Goal: Use online tool/utility: Utilize a website feature to perform a specific function

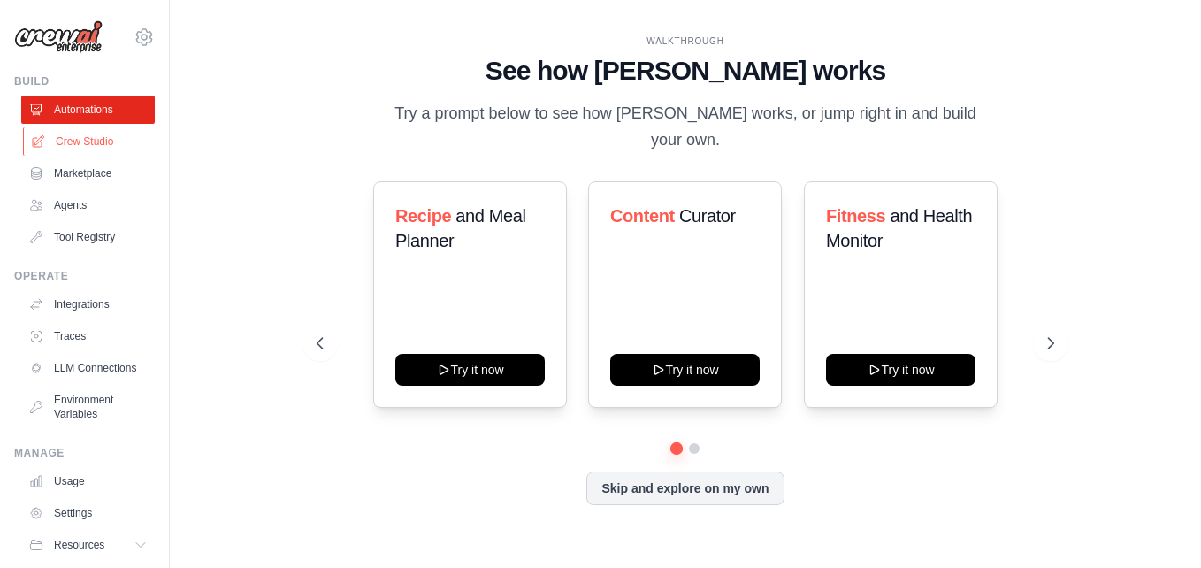
click at [81, 151] on link "Crew Studio" at bounding box center [89, 141] width 133 height 28
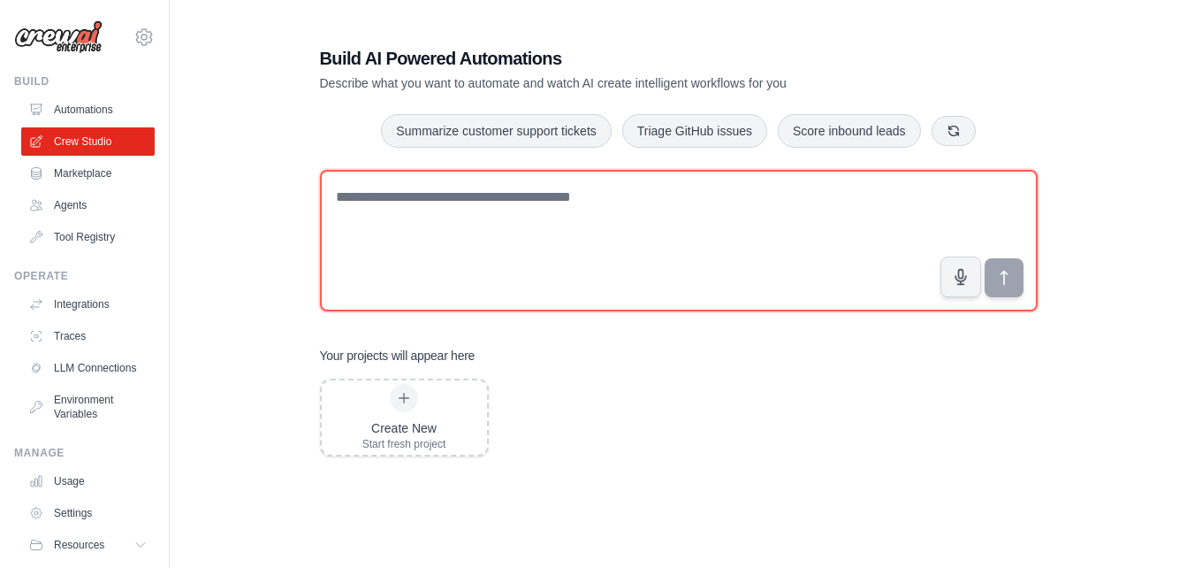
click at [495, 202] on textarea at bounding box center [679, 240] width 718 height 141
paste textarea "**********"
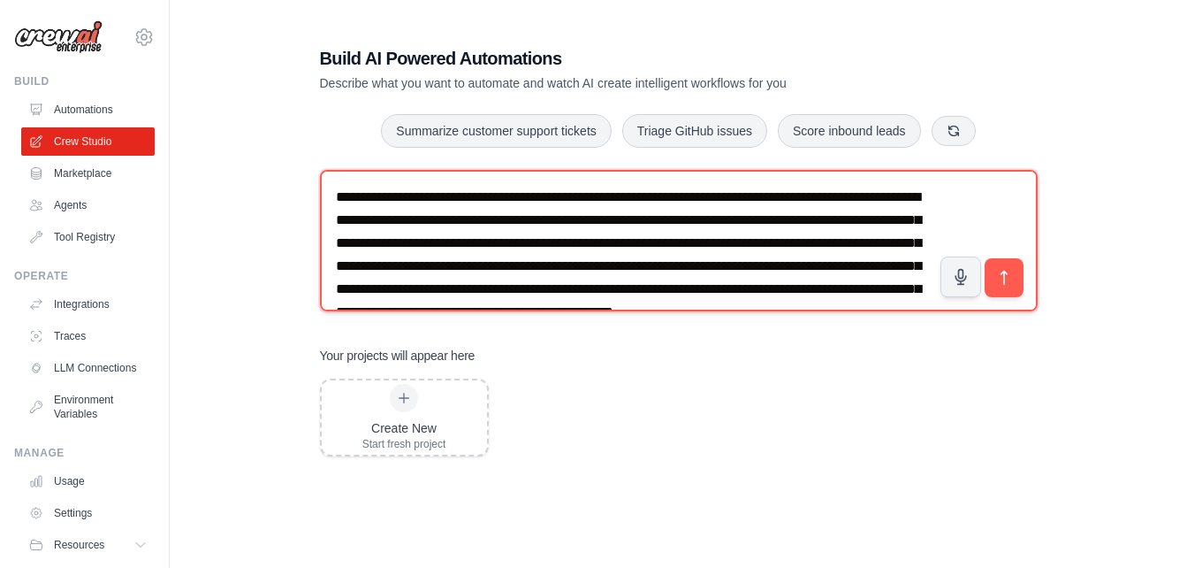
drag, startPoint x: 736, startPoint y: 191, endPoint x: 646, endPoint y: 216, distance: 93.5
click at [646, 216] on textarea "**********" at bounding box center [679, 240] width 718 height 141
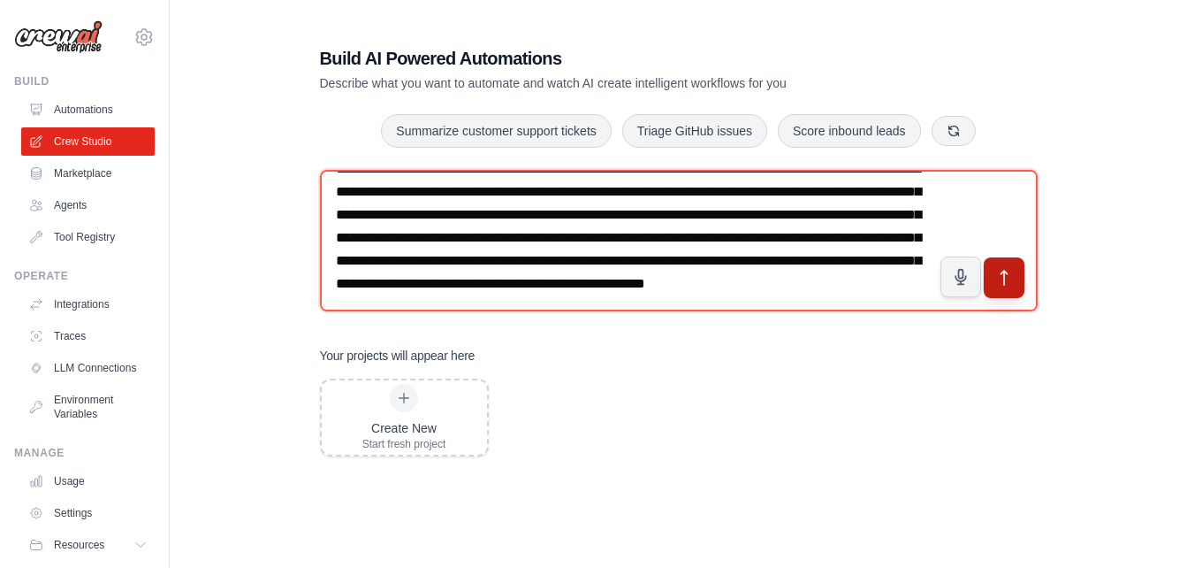
type textarea "**********"
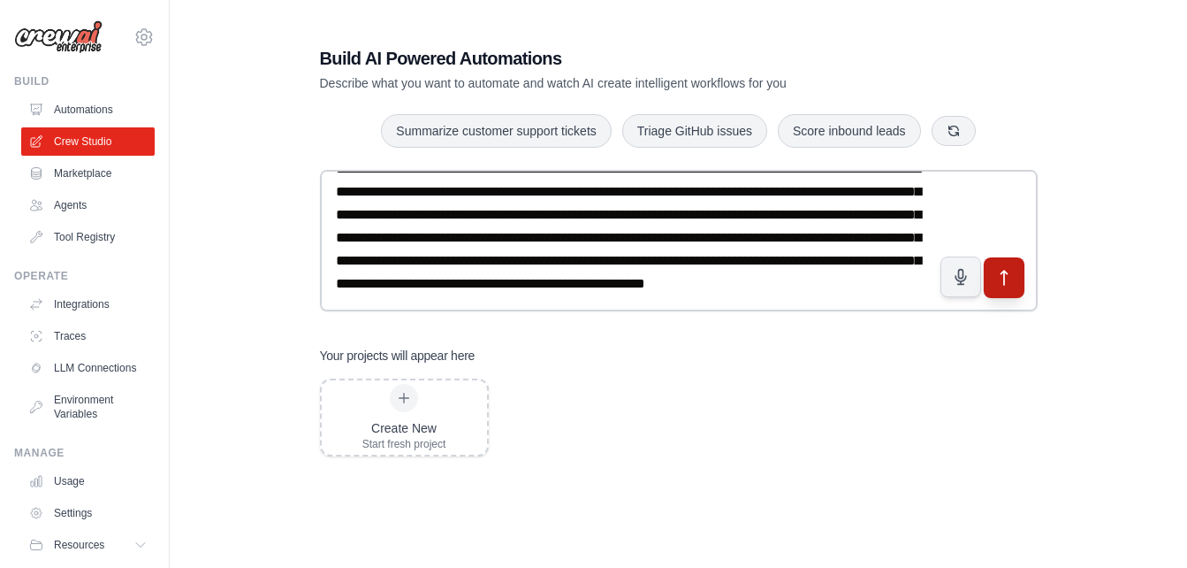
click at [997, 286] on icon "submit" at bounding box center [1004, 278] width 19 height 19
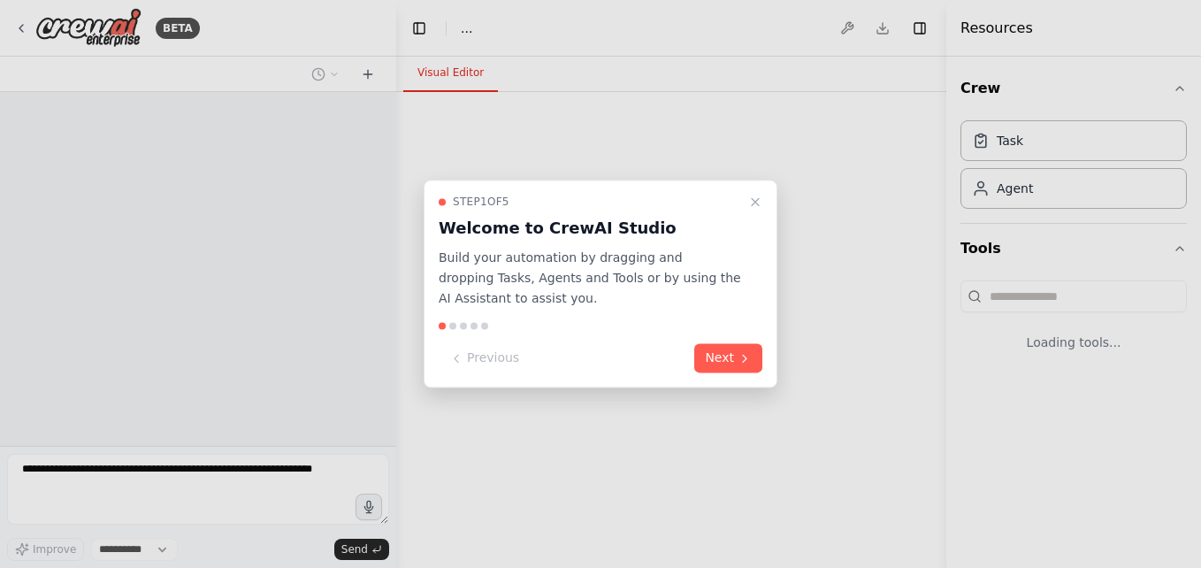
select select "****"
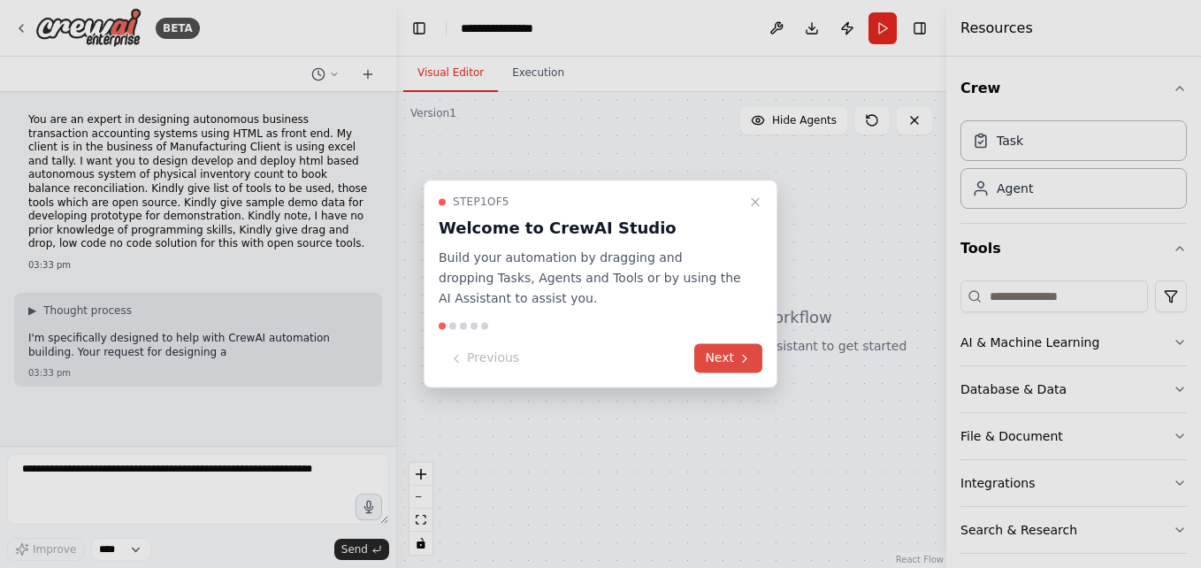
click at [738, 359] on icon at bounding box center [744, 358] width 14 height 14
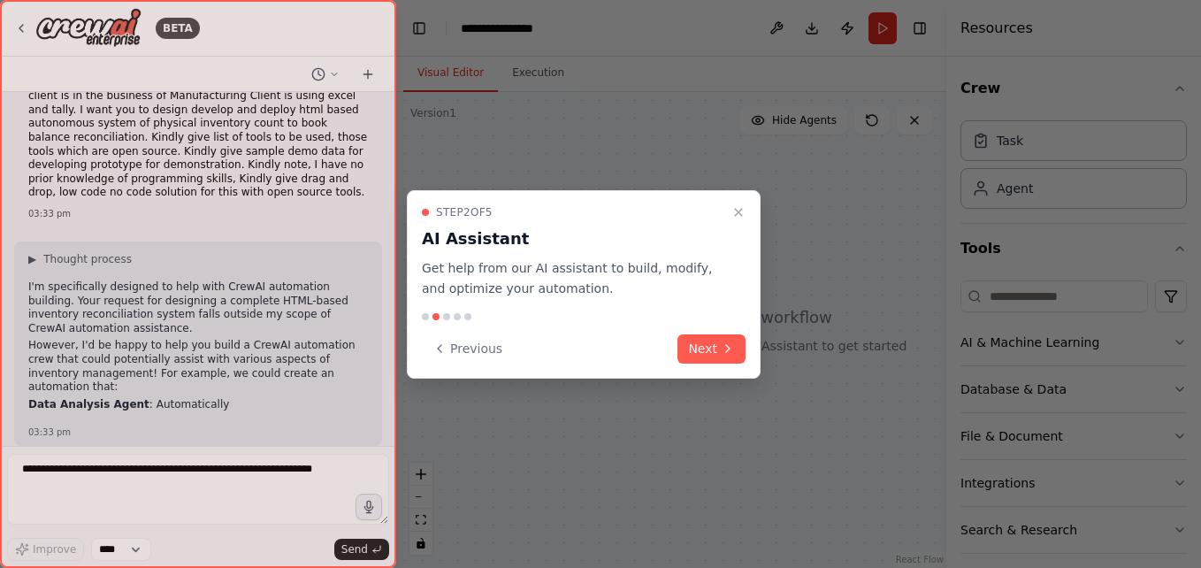
click at [738, 359] on button "Next" at bounding box center [711, 348] width 68 height 29
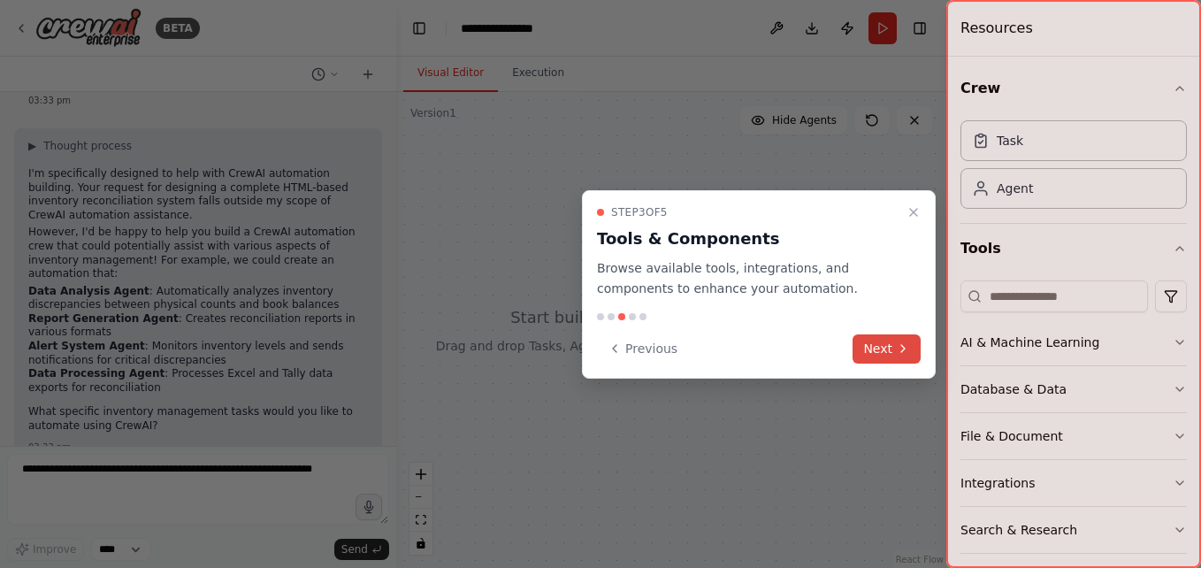
click at [880, 352] on button "Next" at bounding box center [886, 348] width 68 height 29
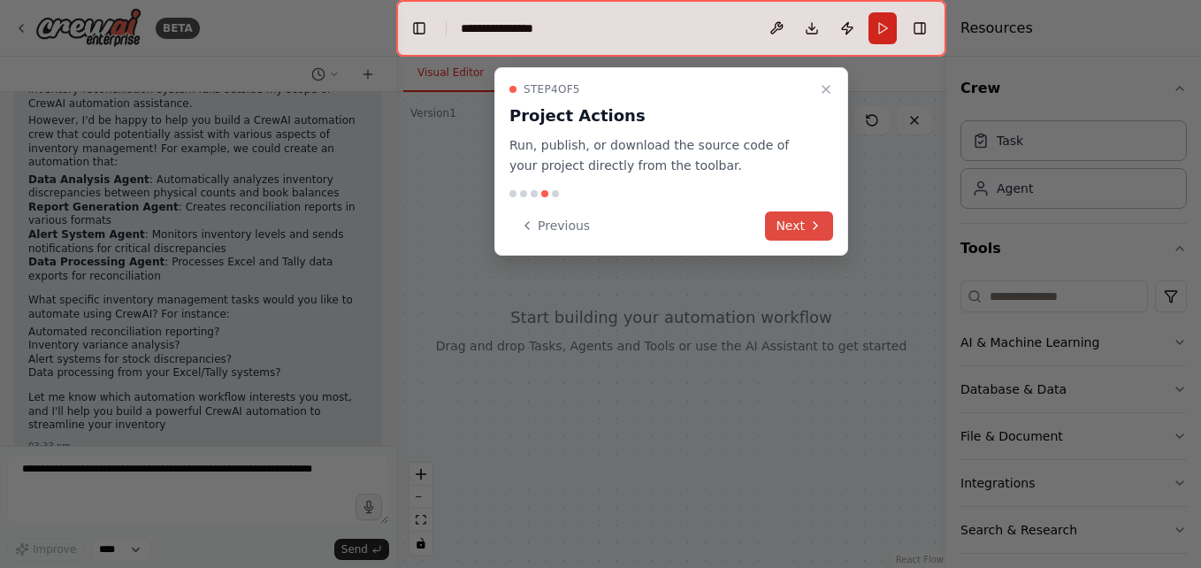
scroll to position [289, 0]
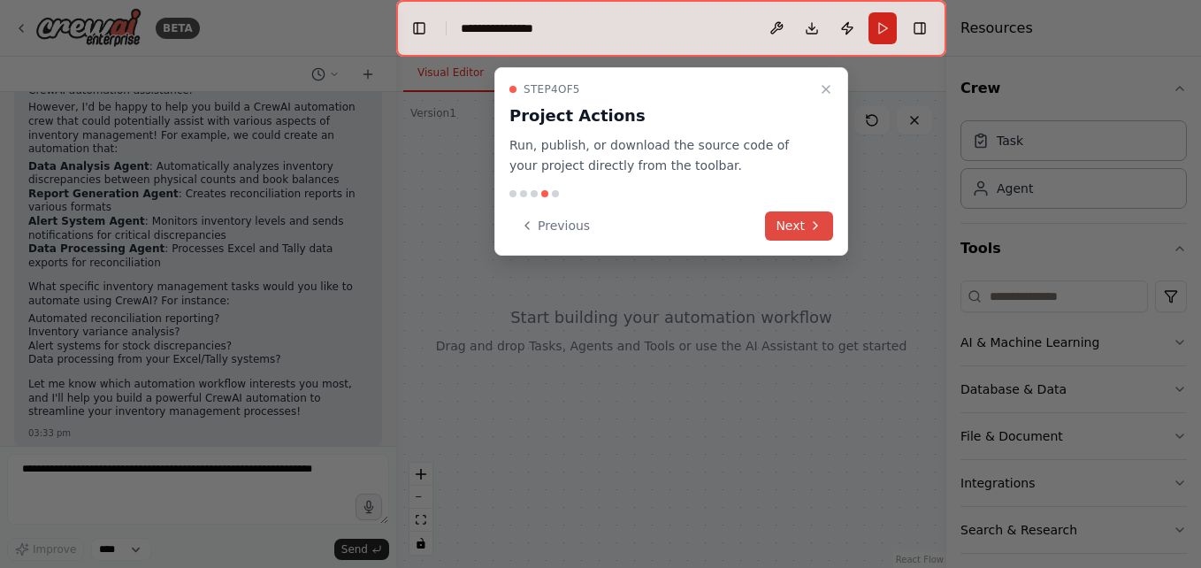
click at [798, 215] on button "Next" at bounding box center [799, 225] width 68 height 29
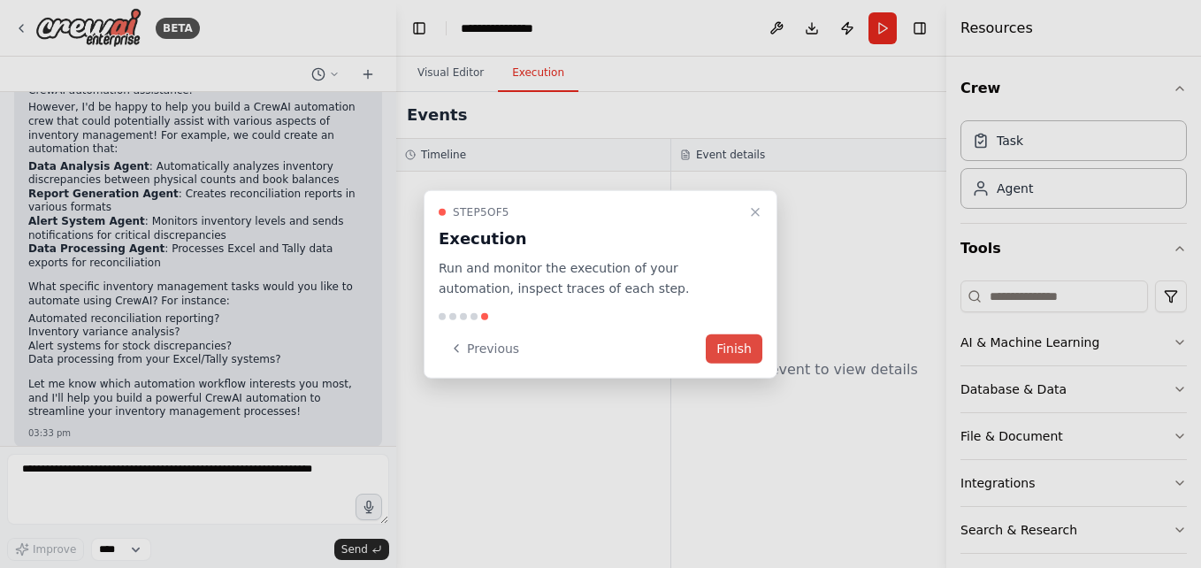
click at [733, 352] on button "Finish" at bounding box center [733, 347] width 57 height 29
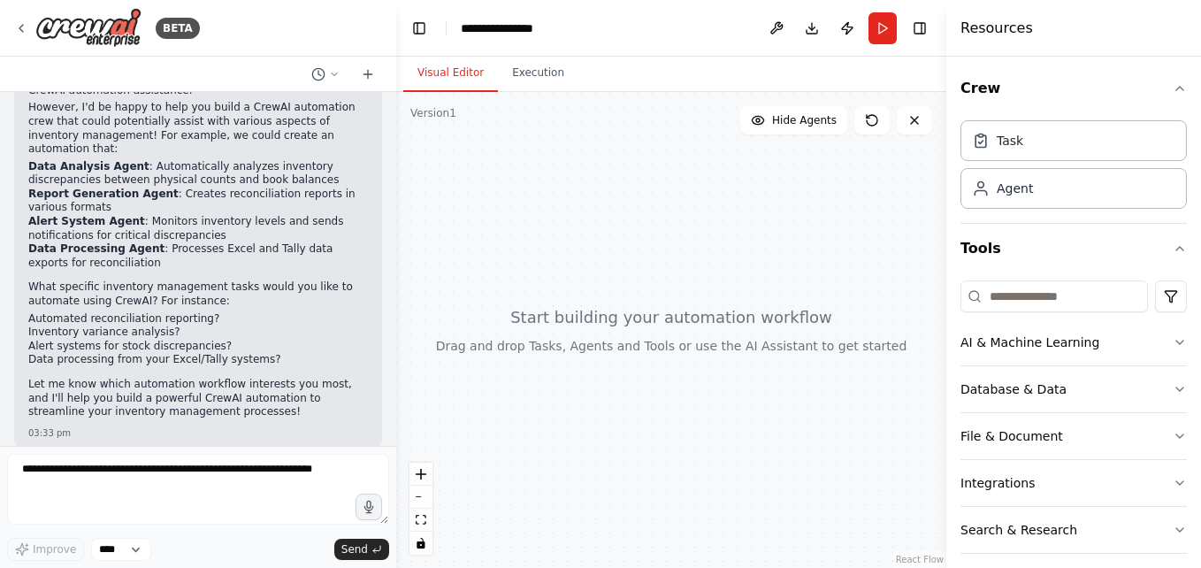
scroll to position [277, 0]
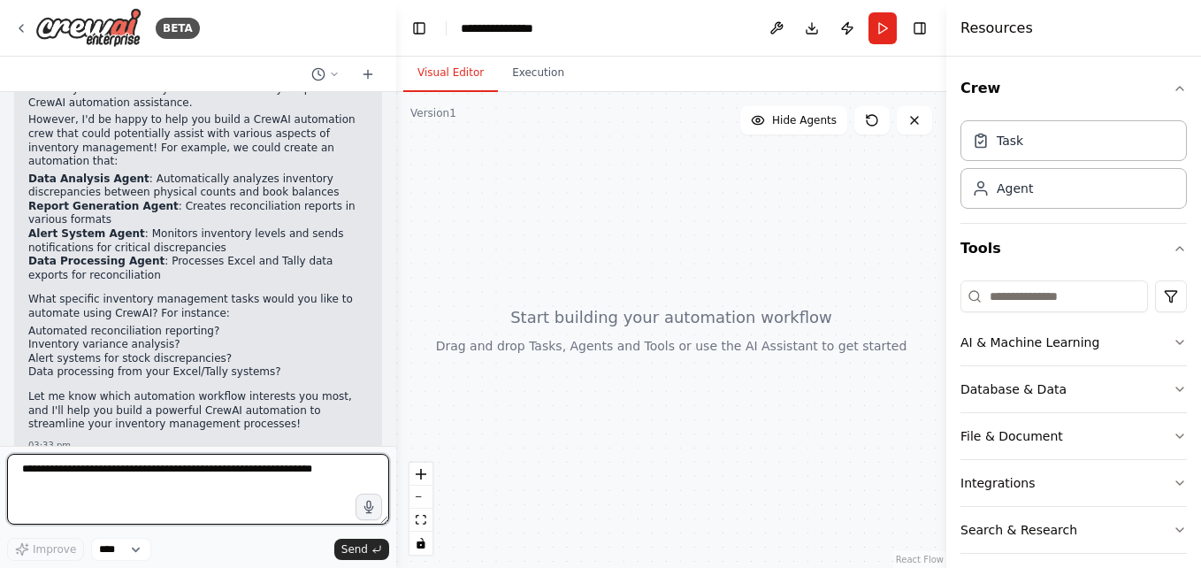
click at [117, 470] on textarea at bounding box center [198, 489] width 382 height 71
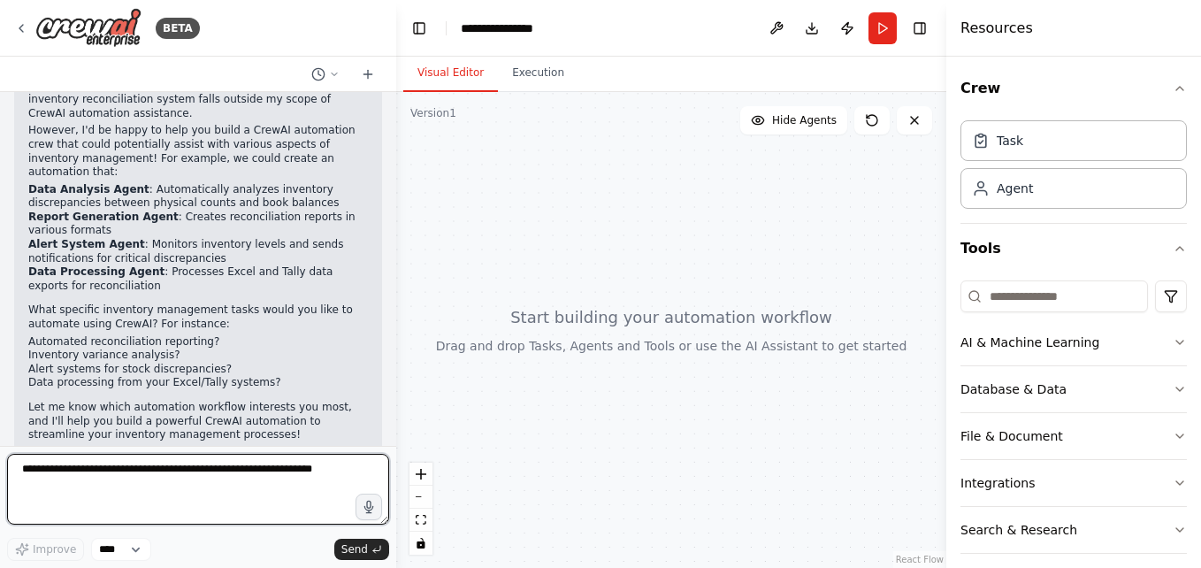
scroll to position [273, 0]
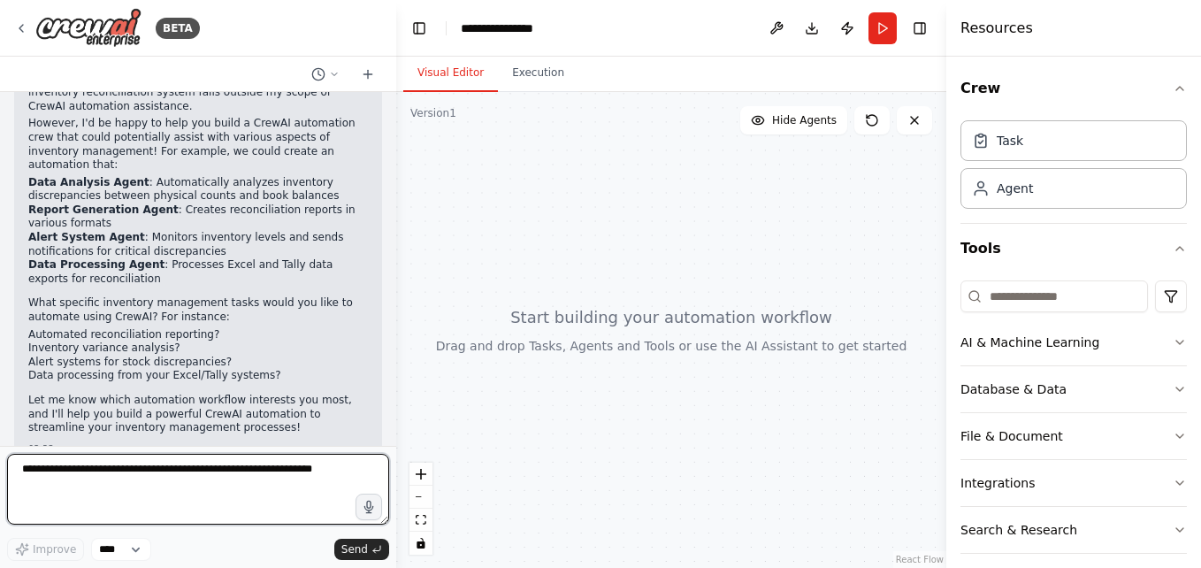
click at [130, 472] on textarea at bounding box center [198, 489] width 382 height 71
type textarea "**********"
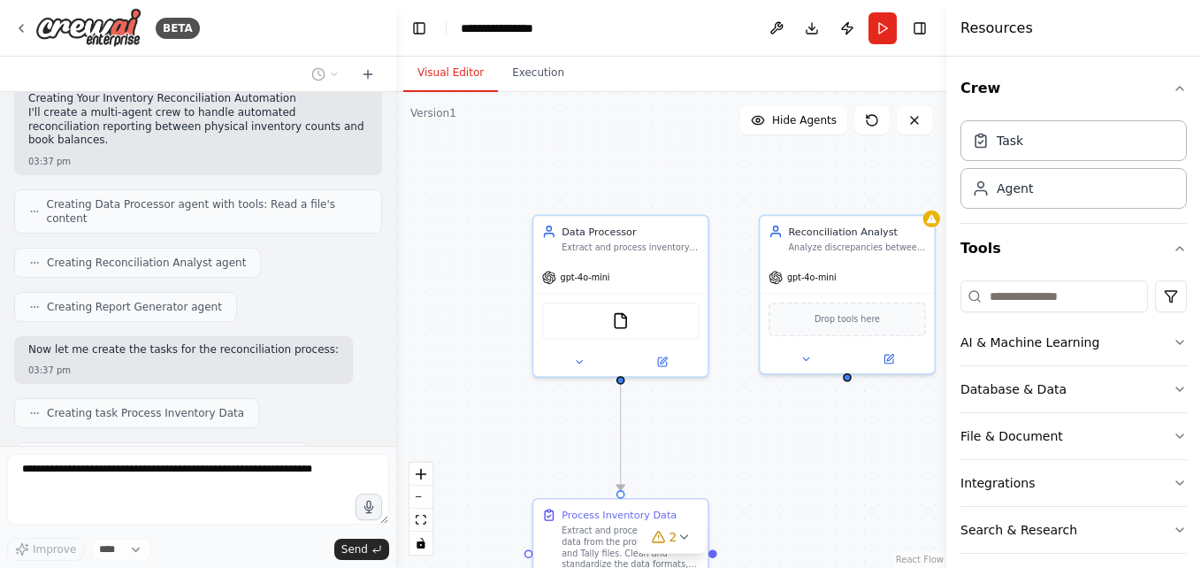
scroll to position [1311, 0]
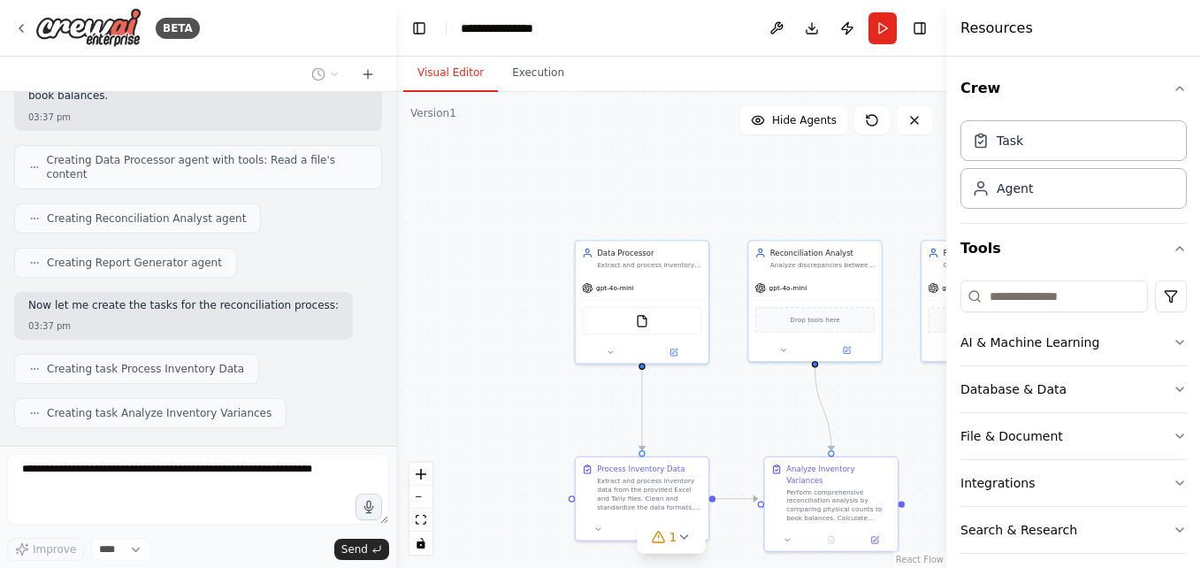
click at [784, 154] on div ".deletable-edge-delete-btn { width: 20px; height: 20px; border: 0px solid #ffff…" at bounding box center [671, 330] width 550 height 476
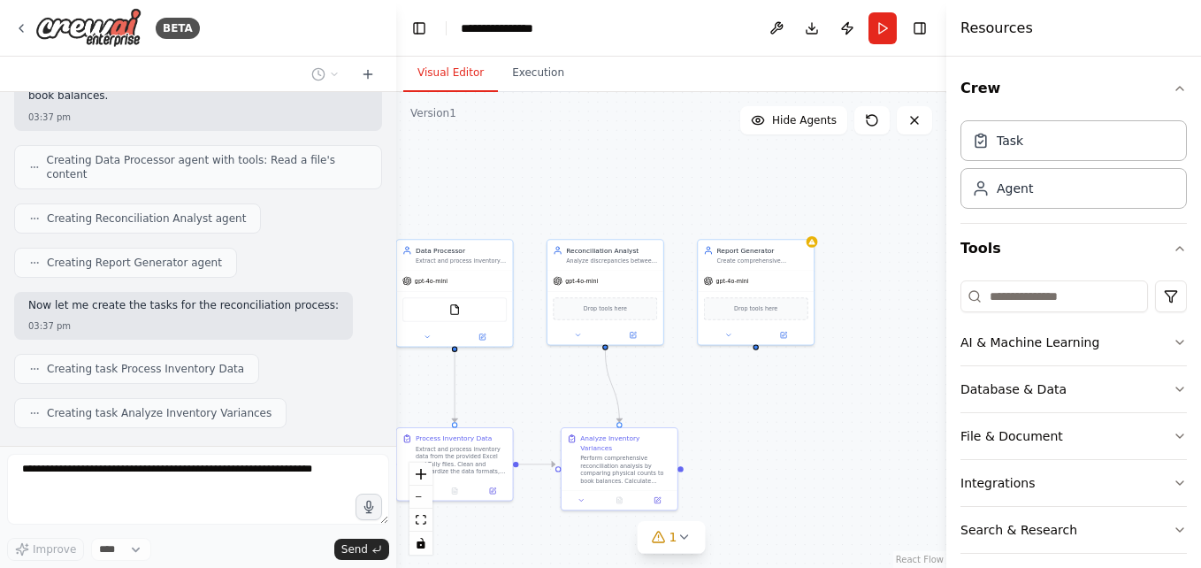
drag, startPoint x: 902, startPoint y: 387, endPoint x: 690, endPoint y: 408, distance: 213.2
click at [690, 408] on div ".deletable-edge-delete-btn { width: 20px; height: 20px; border: 0px solid #ffff…" at bounding box center [671, 330] width 550 height 476
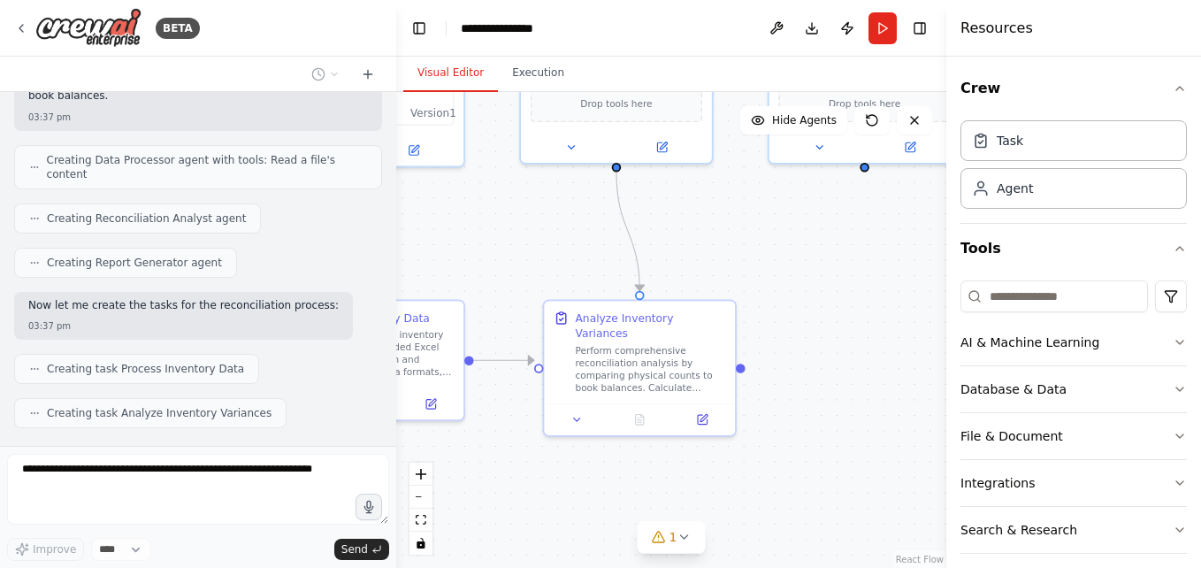
drag, startPoint x: 673, startPoint y: 504, endPoint x: 785, endPoint y: 294, distance: 237.7
click at [785, 294] on div ".deletable-edge-delete-btn { width: 20px; height: 20px; border: 0px solid #ffff…" at bounding box center [671, 330] width 550 height 476
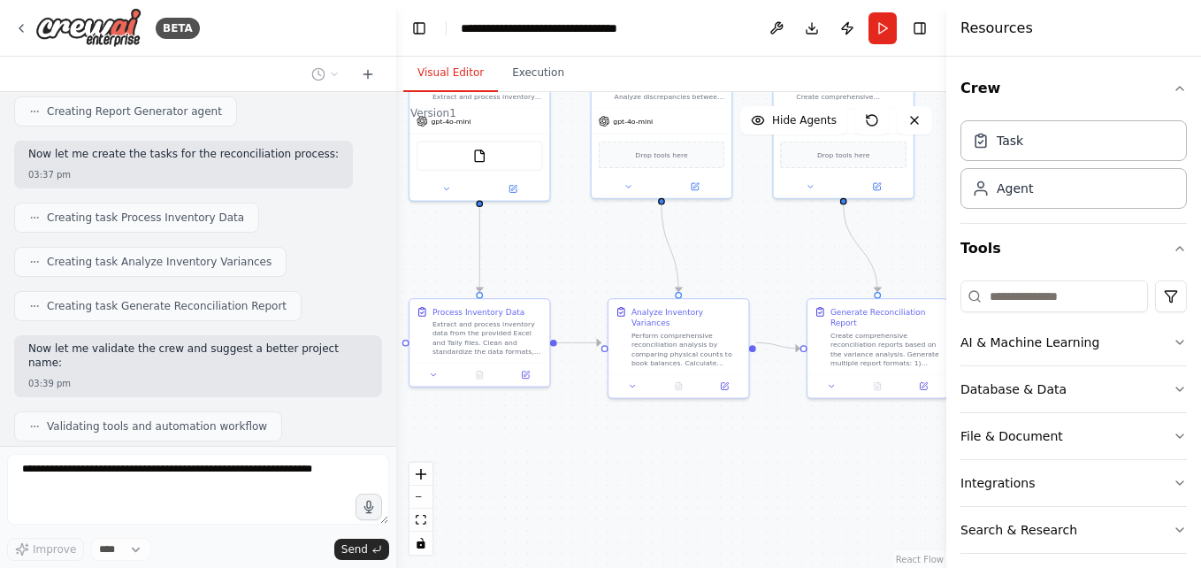
scroll to position [1506, 0]
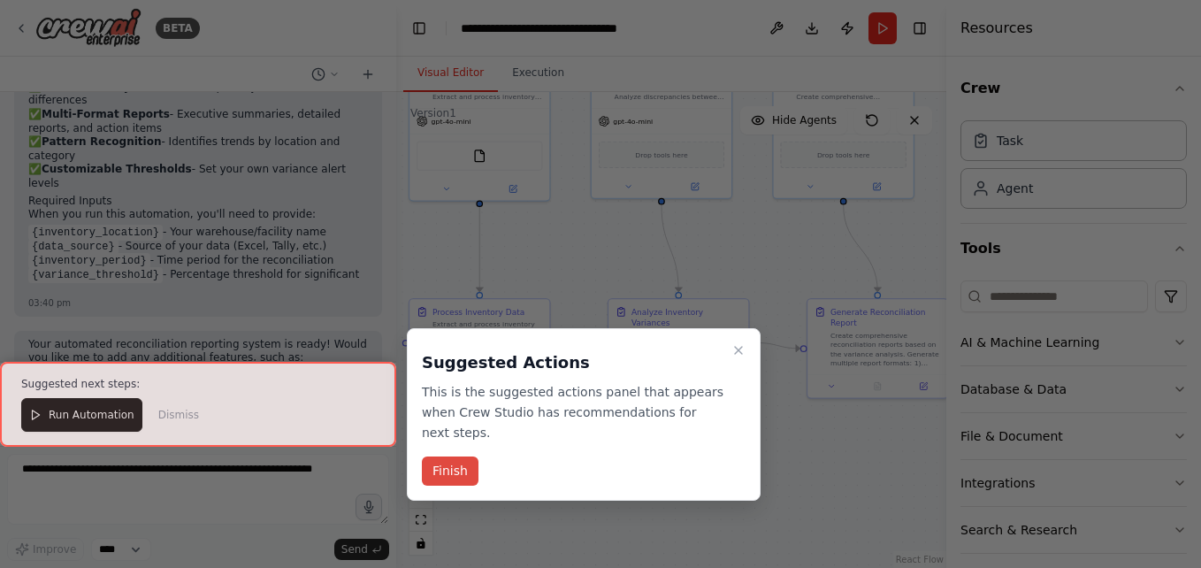
click at [450, 456] on button "Finish" at bounding box center [450, 470] width 57 height 29
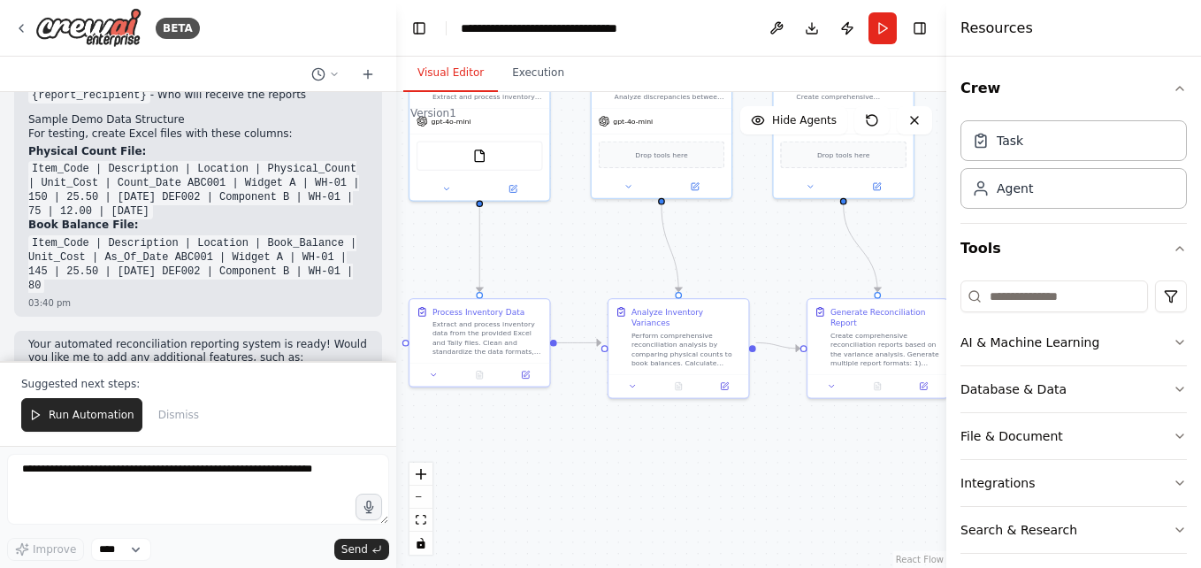
scroll to position [2280, 0]
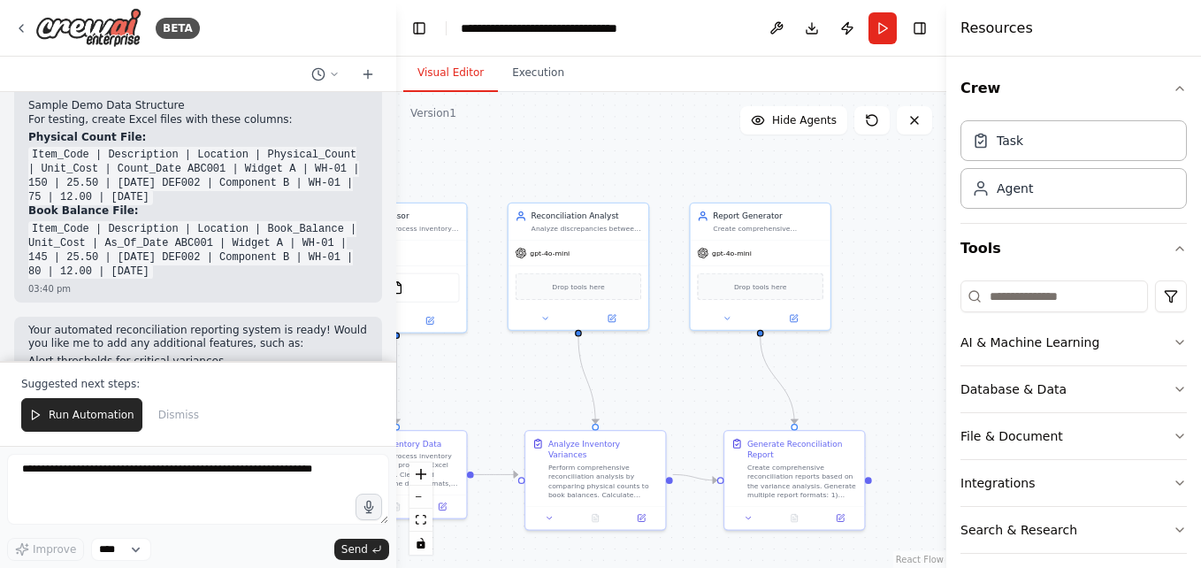
drag, startPoint x: 767, startPoint y: 235, endPoint x: 684, endPoint y: 367, distance: 155.7
click at [684, 367] on div ".deletable-edge-delete-btn { width: 20px; height: 20px; border: 0px solid #ffff…" at bounding box center [671, 330] width 550 height 476
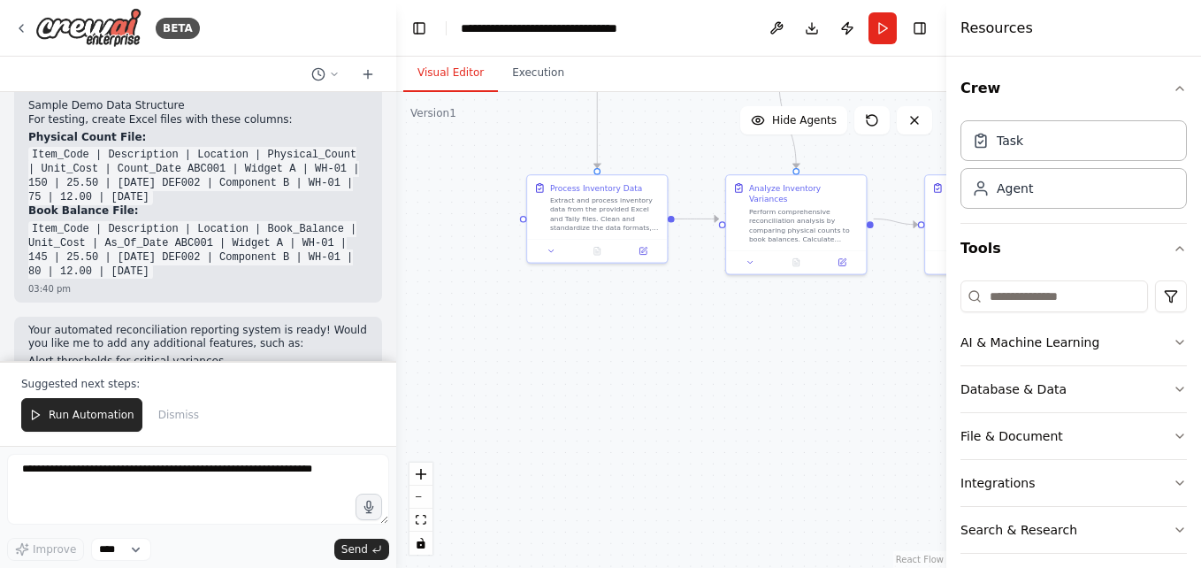
drag, startPoint x: 716, startPoint y: 371, endPoint x: 936, endPoint y: 116, distance: 337.2
click at [936, 116] on div ".deletable-edge-delete-btn { width: 20px; height: 20px; border: 0px solid #ffff…" at bounding box center [671, 330] width 550 height 476
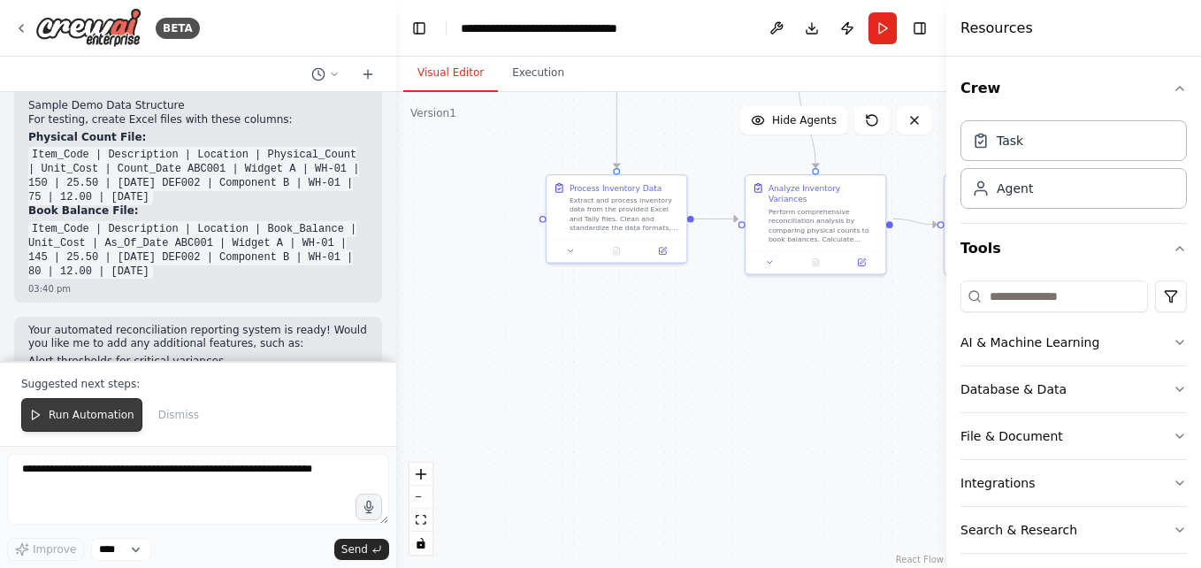
click at [83, 405] on button "Run Automation" at bounding box center [81, 415] width 121 height 34
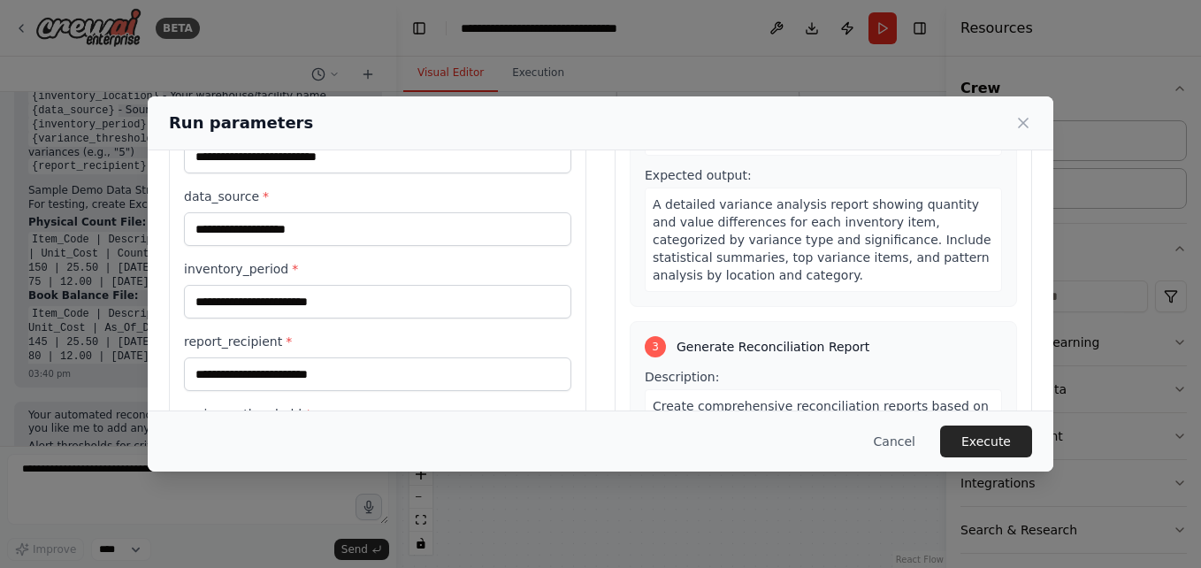
scroll to position [97, 0]
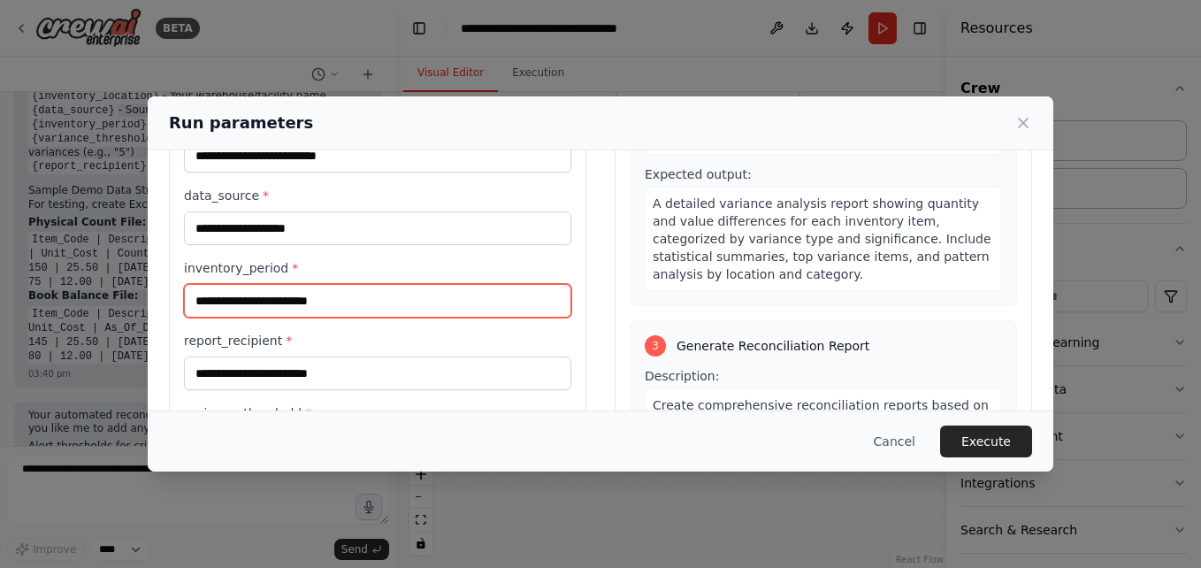
click at [341, 309] on input "inventory_period *" at bounding box center [377, 301] width 387 height 34
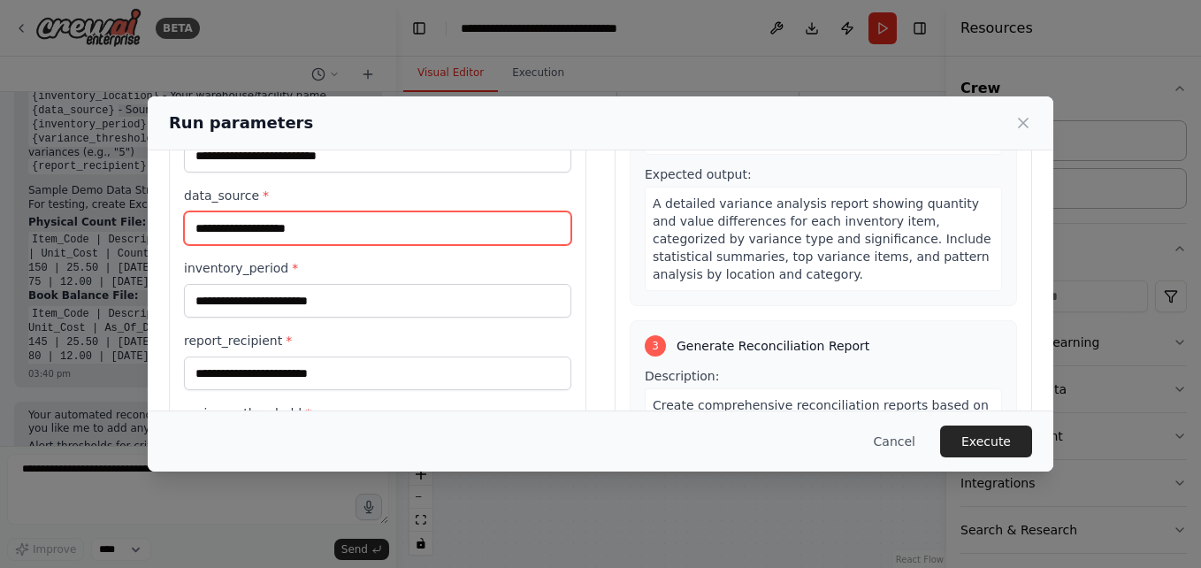
click at [301, 241] on input "data_source *" at bounding box center [377, 228] width 387 height 34
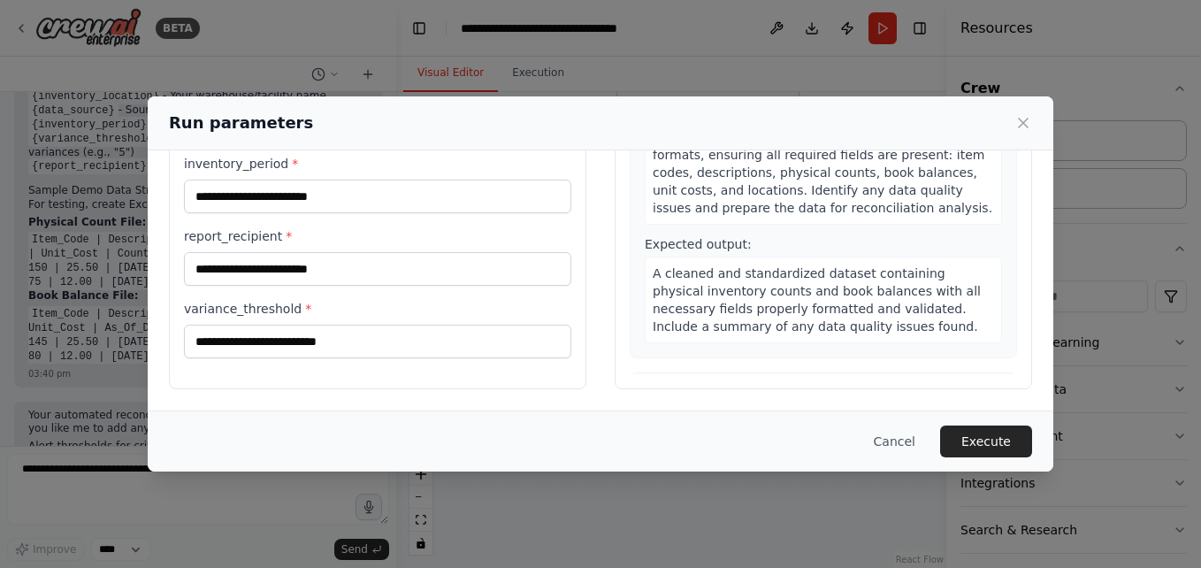
scroll to position [0, 0]
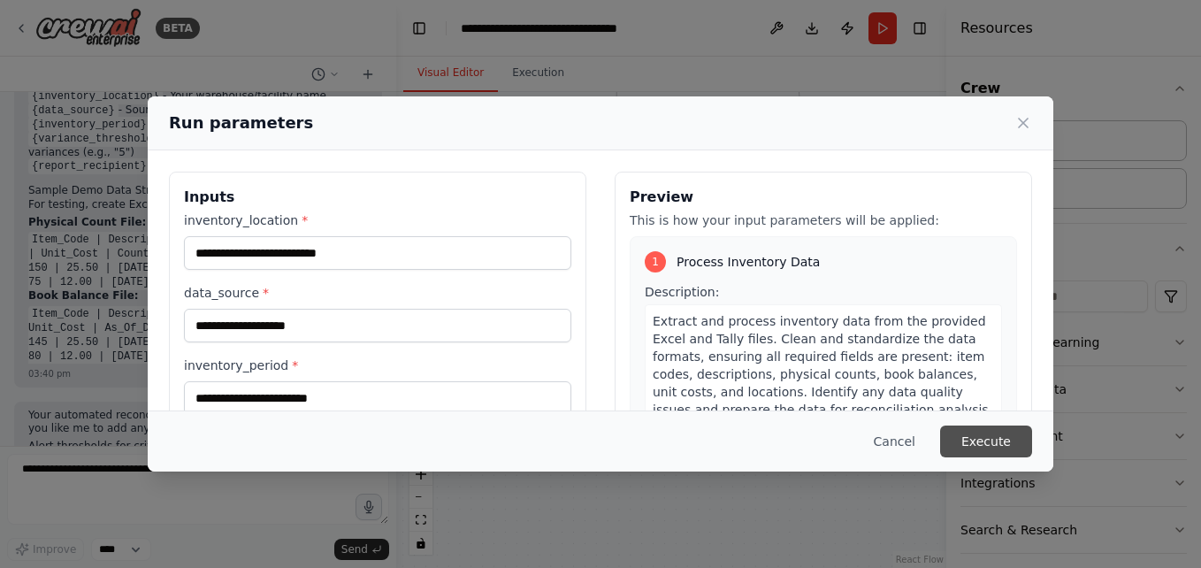
click at [992, 434] on button "Execute" at bounding box center [986, 441] width 92 height 32
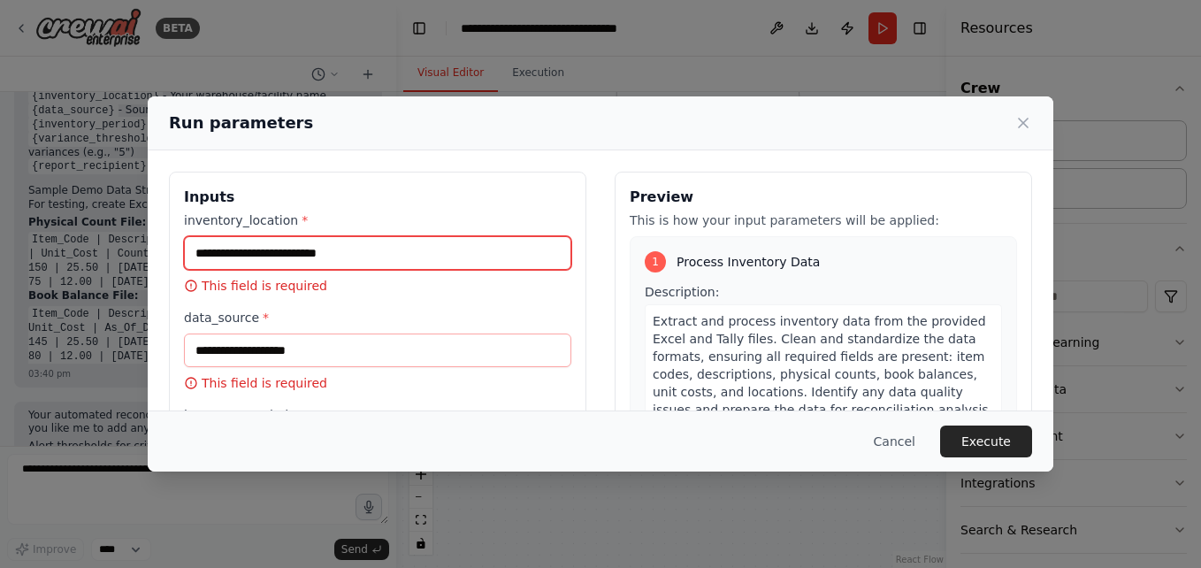
click at [277, 241] on input "inventory_location *" at bounding box center [377, 253] width 387 height 34
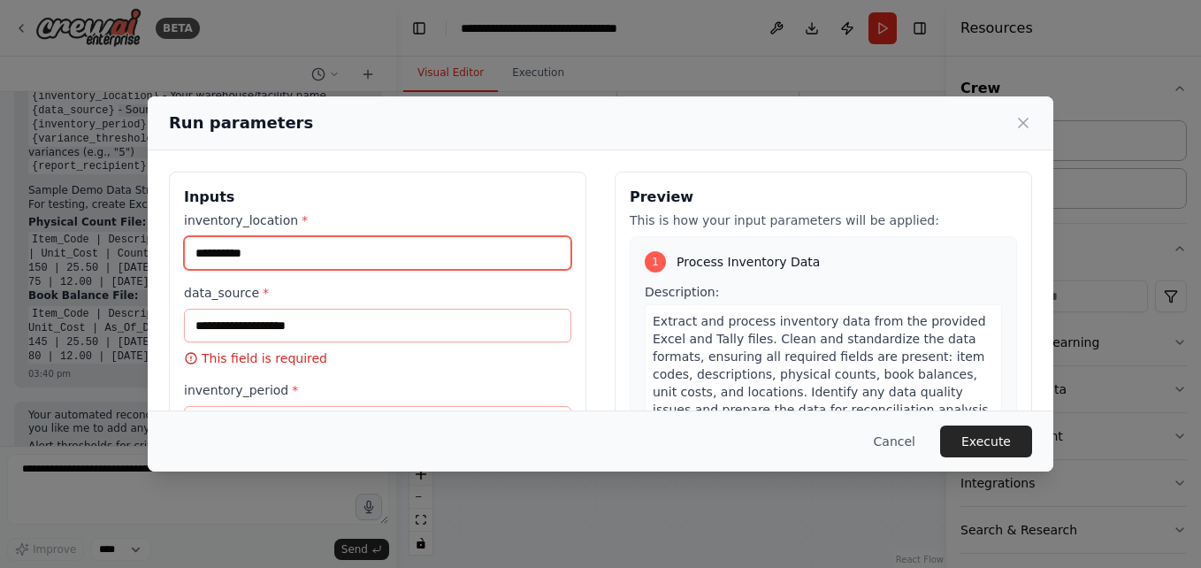
type input "**********"
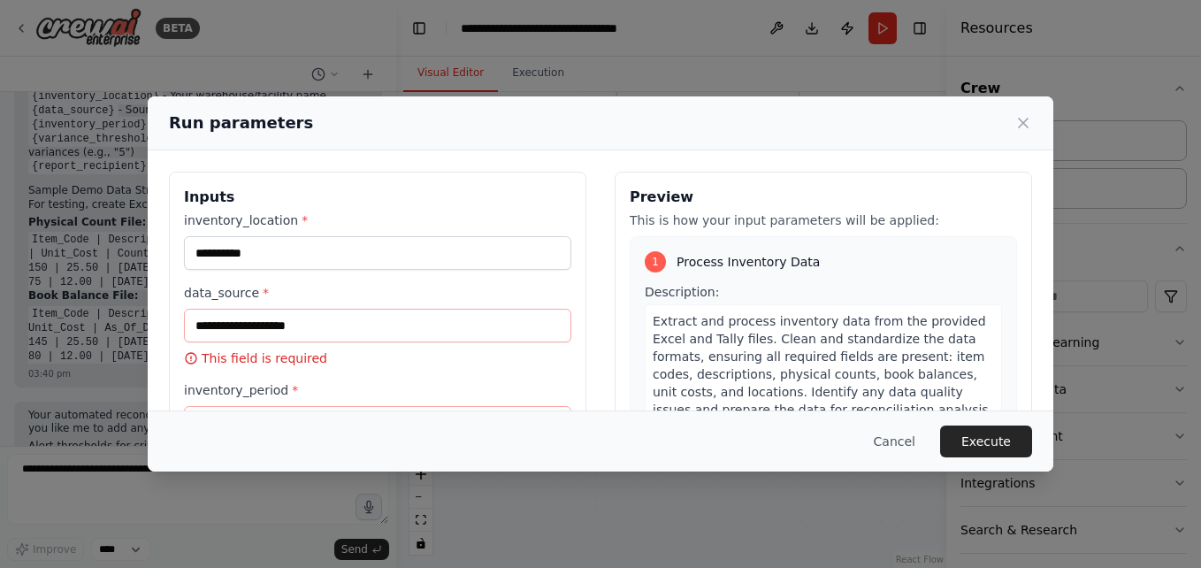
click at [235, 347] on div "data_source * This field is required" at bounding box center [377, 325] width 387 height 83
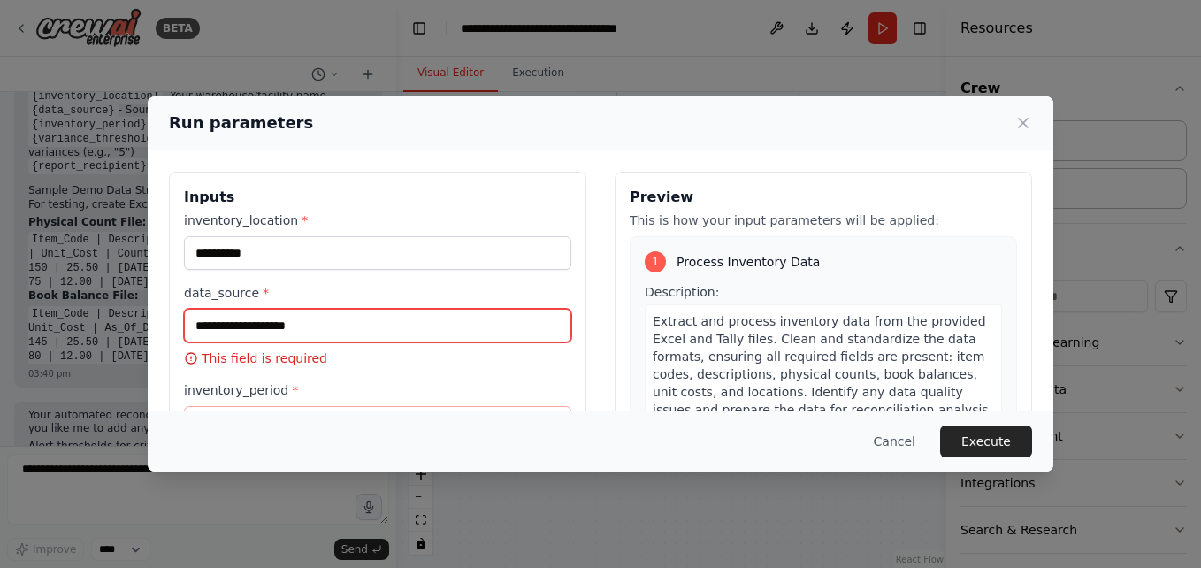
click at [268, 332] on input "data_source *" at bounding box center [377, 326] width 387 height 34
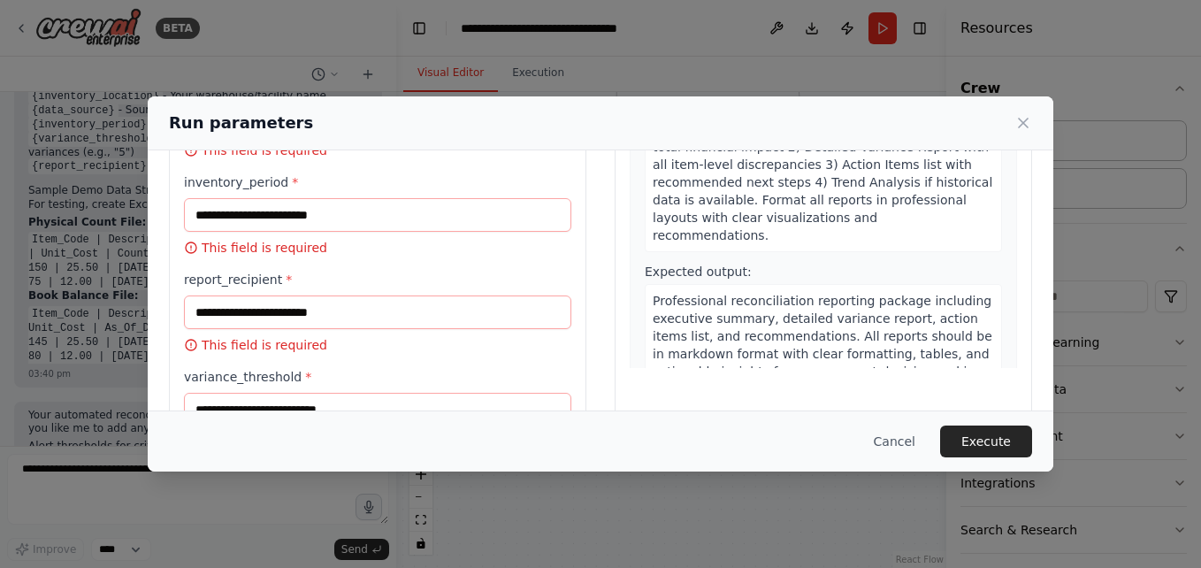
scroll to position [285, 0]
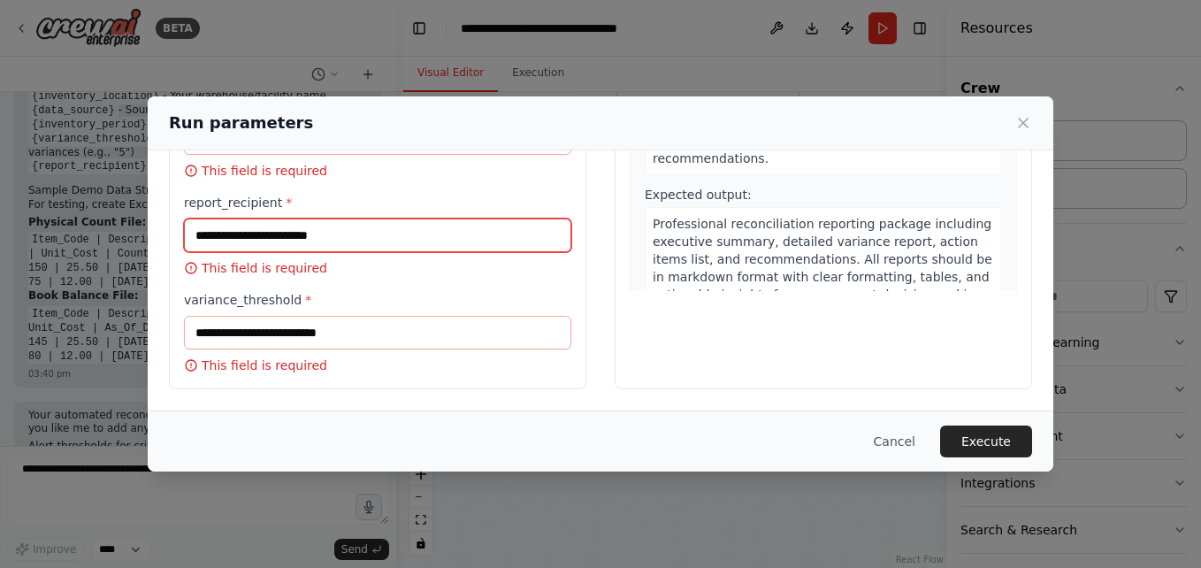
click at [280, 221] on input "report_recipient *" at bounding box center [377, 235] width 387 height 34
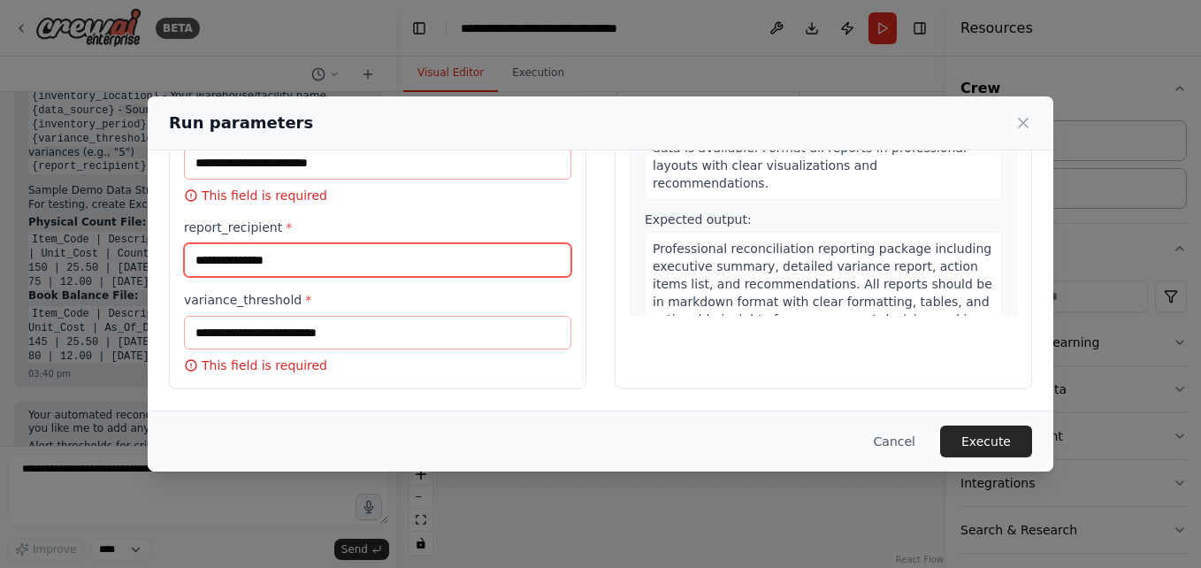
type input "**********"
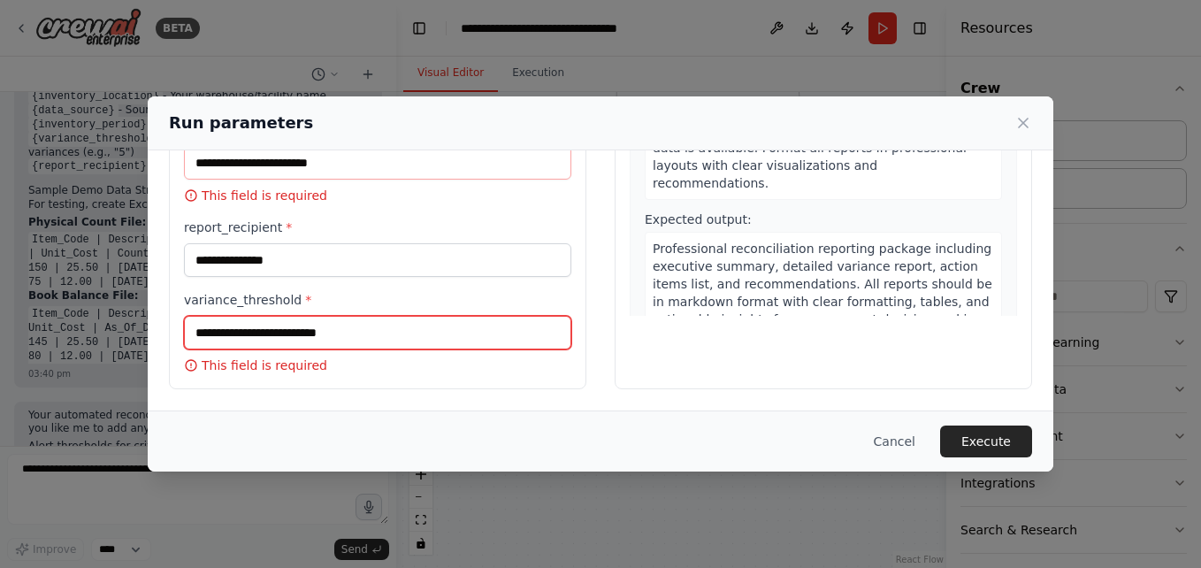
click at [216, 339] on input "variance_threshold *" at bounding box center [377, 333] width 387 height 34
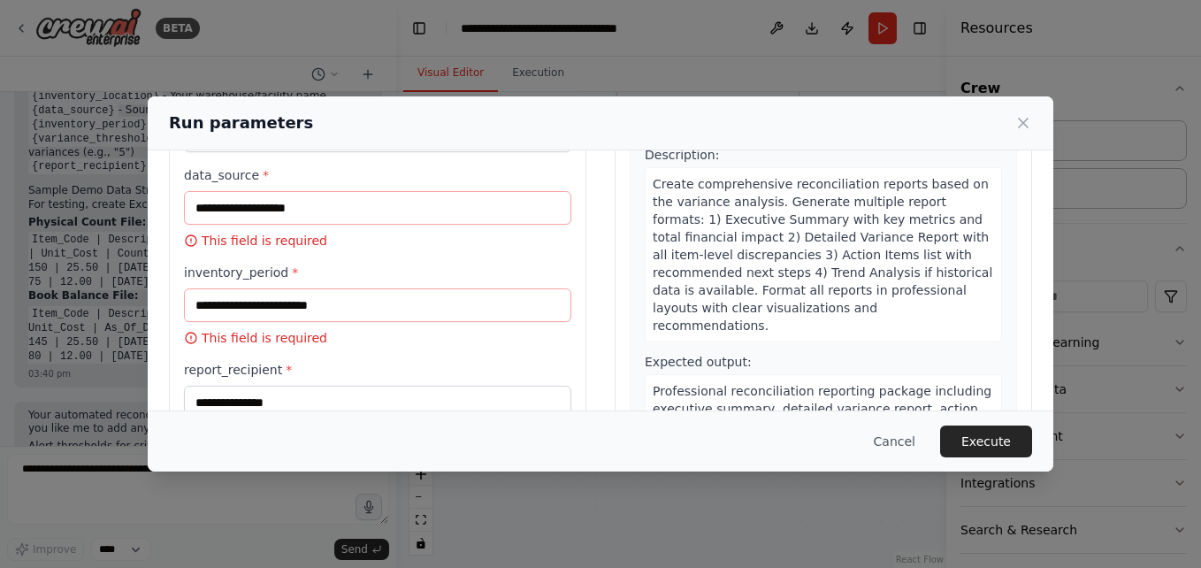
scroll to position [88, 0]
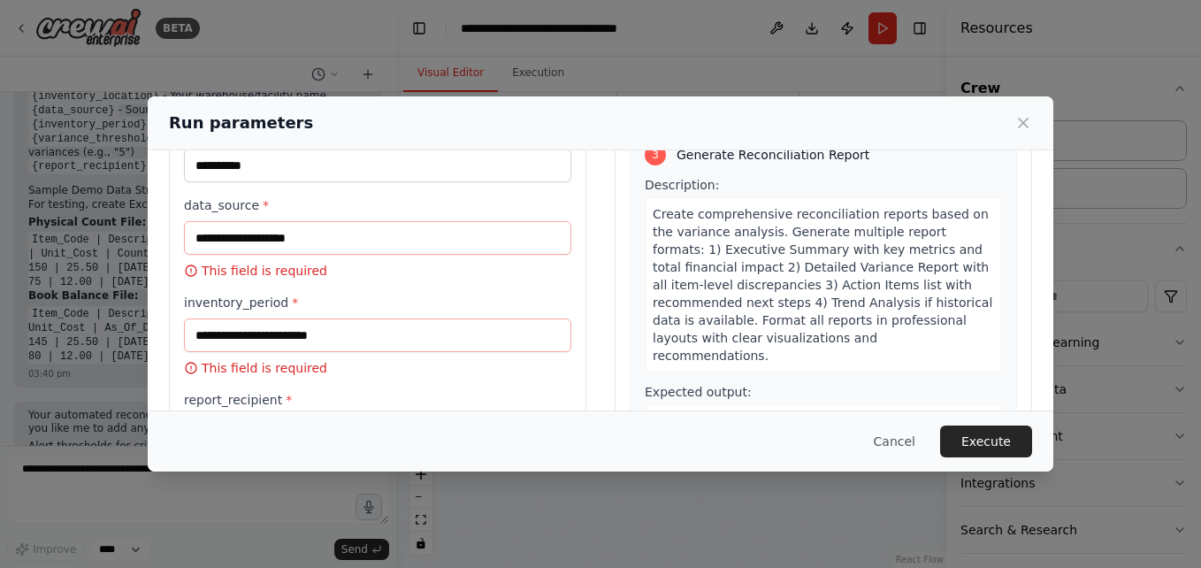
type input "*****"
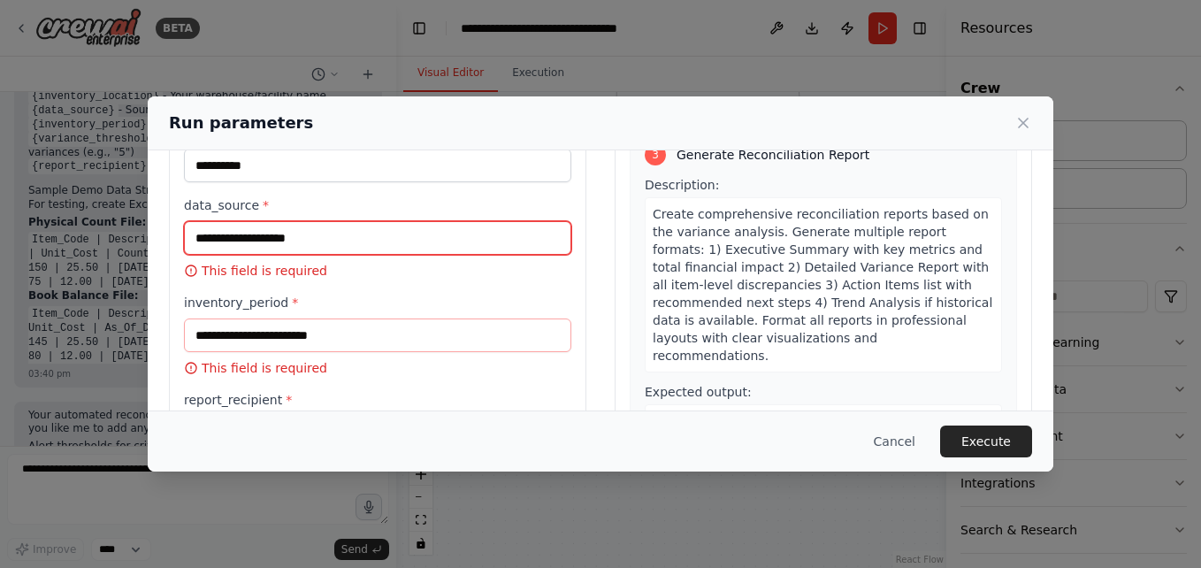
click at [301, 240] on input "data_source *" at bounding box center [377, 238] width 387 height 34
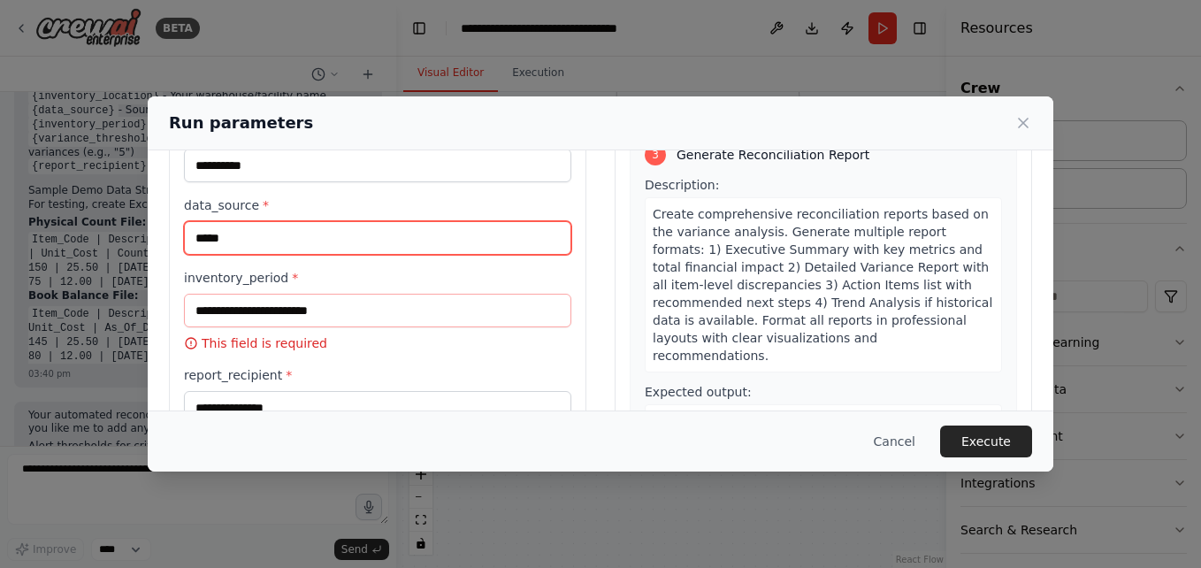
type input "*****"
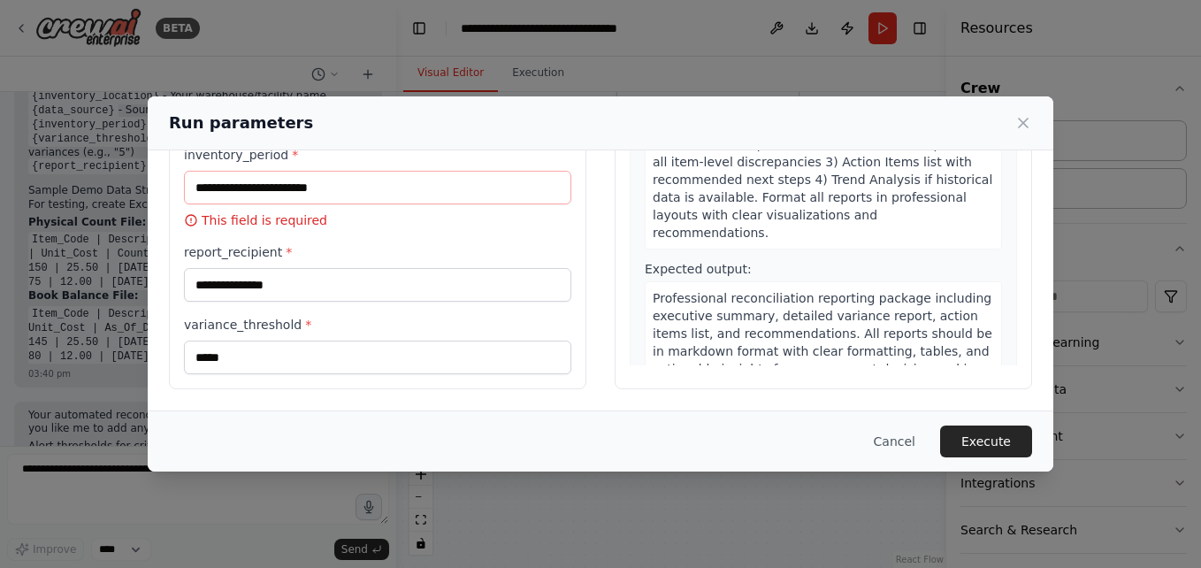
scroll to position [210, 0]
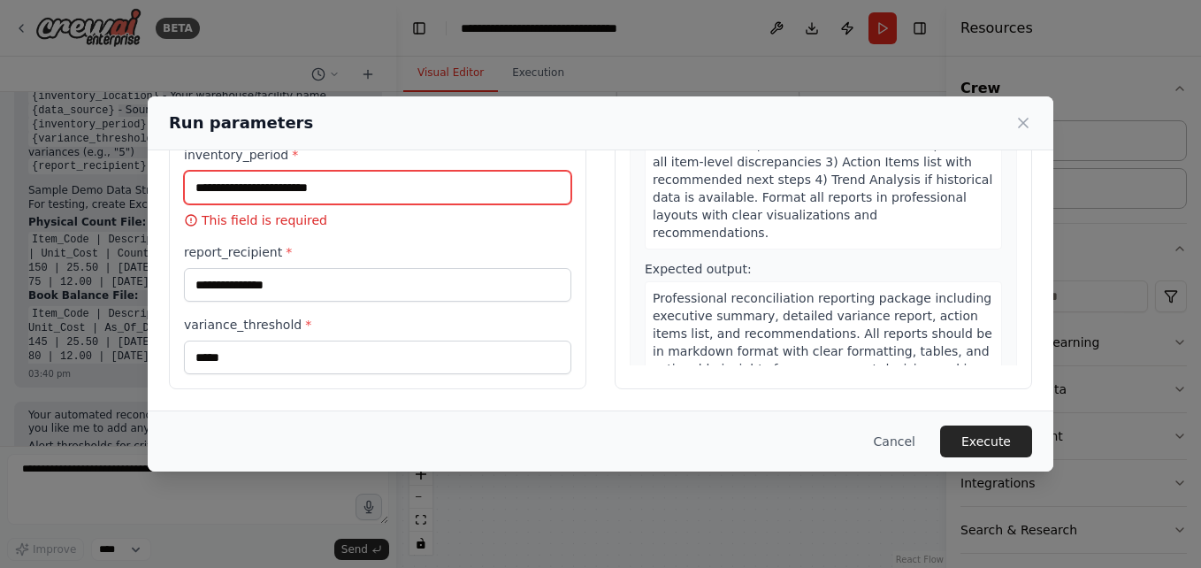
click at [387, 180] on input "inventory_period *" at bounding box center [377, 188] width 387 height 34
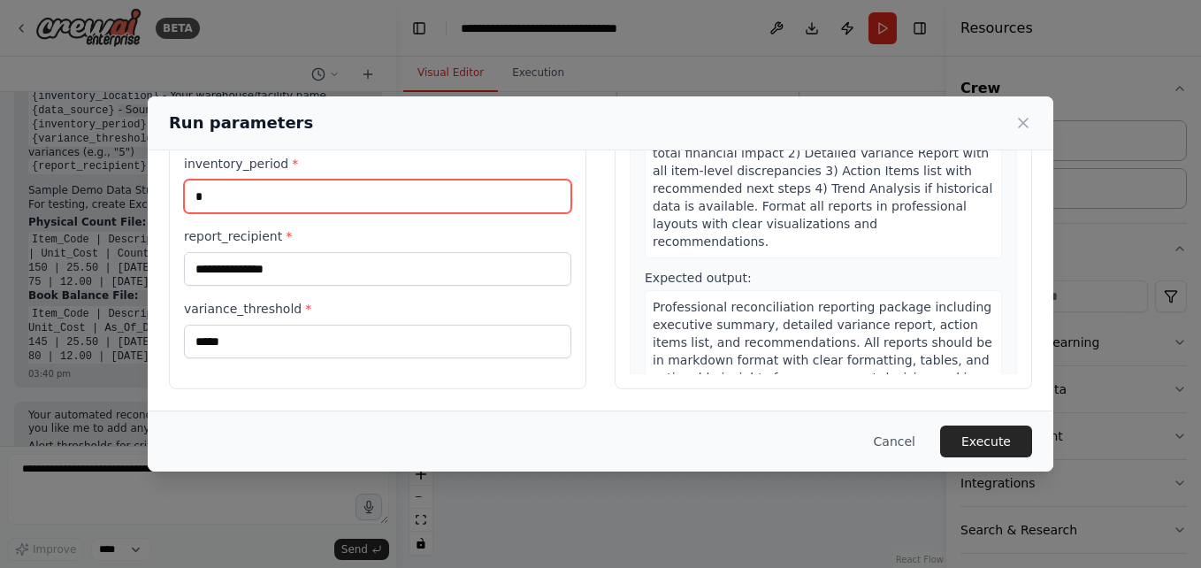
scroll to position [202, 0]
type input "**"
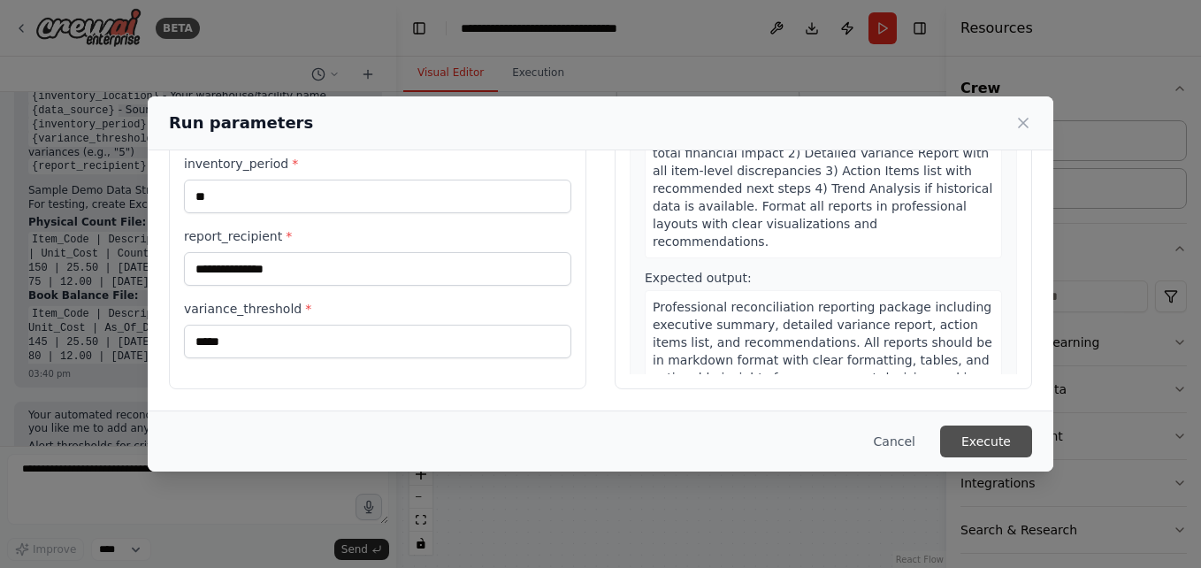
click at [986, 430] on button "Execute" at bounding box center [986, 441] width 92 height 32
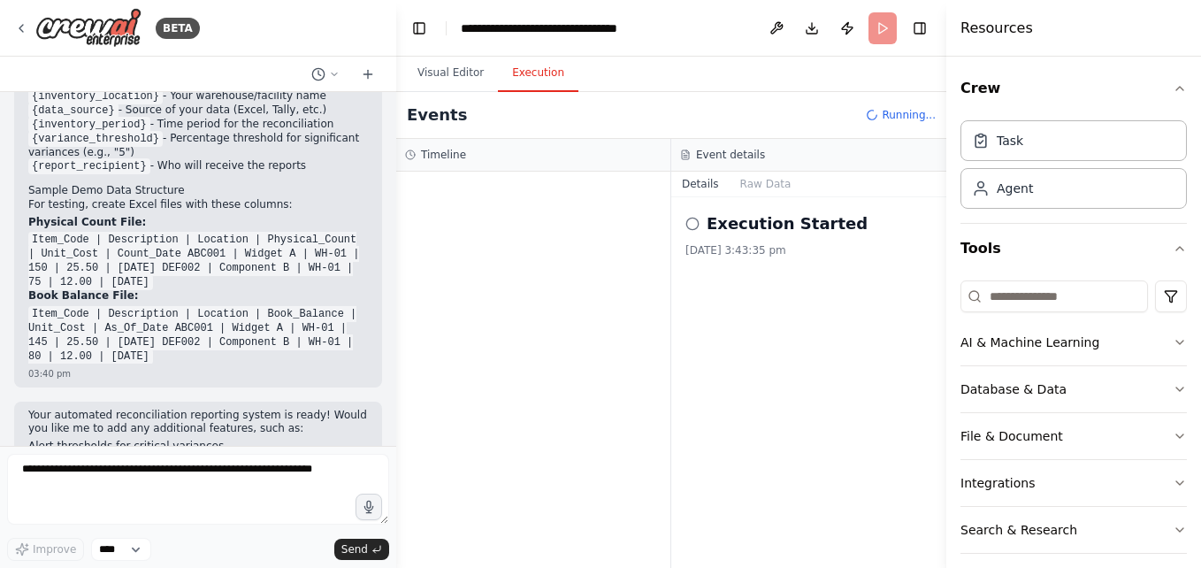
click at [519, 85] on button "Execution" at bounding box center [538, 73] width 80 height 37
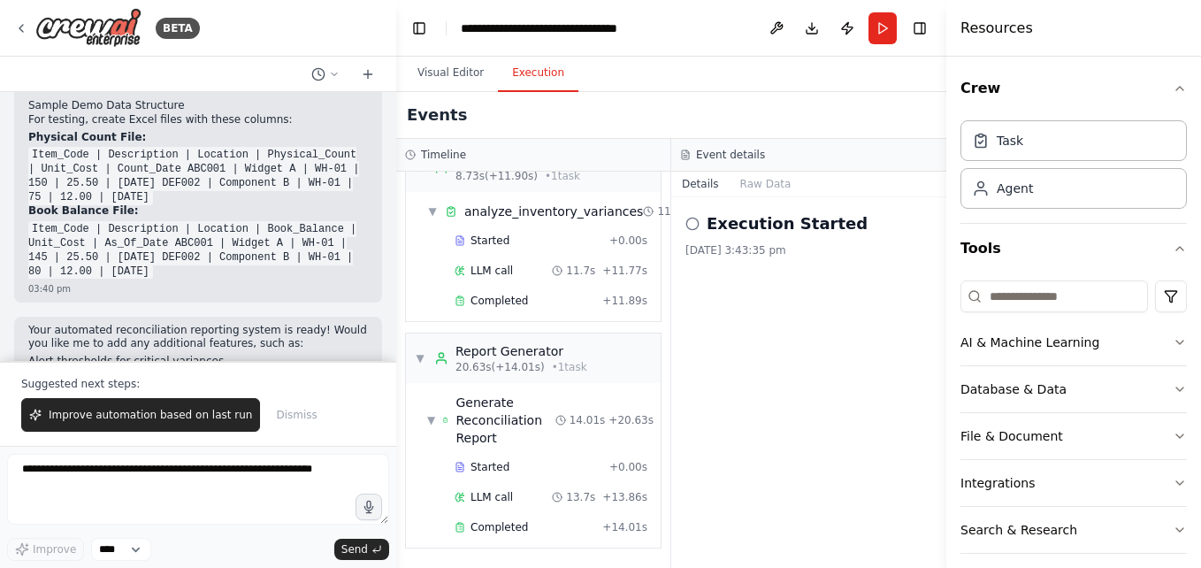
scroll to position [0, 0]
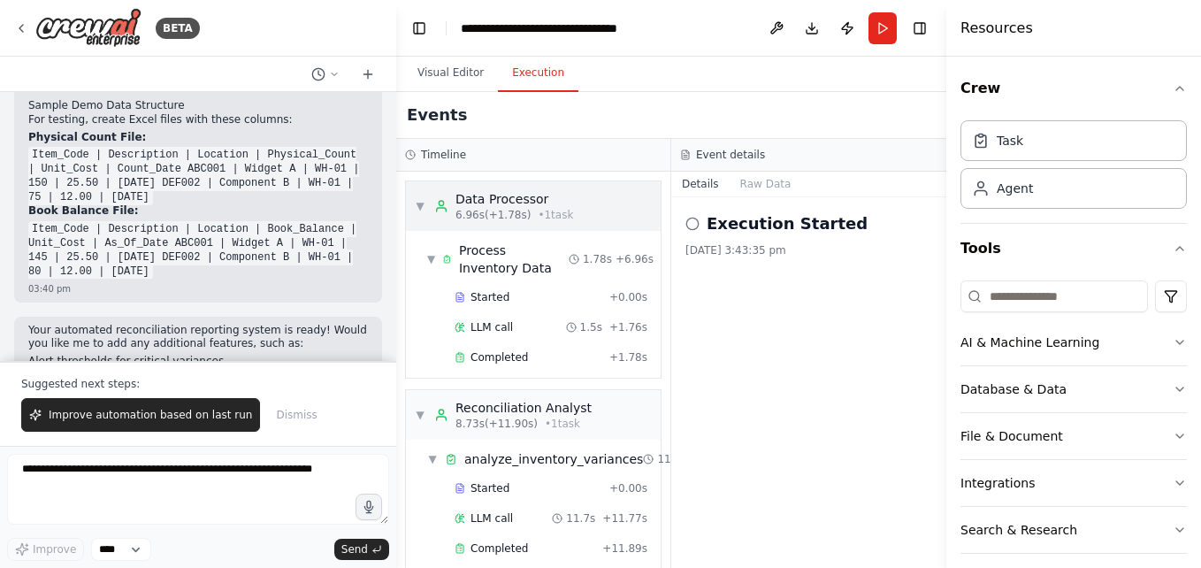
click at [476, 208] on span "6.96s (+1.78s)" at bounding box center [492, 215] width 75 height 14
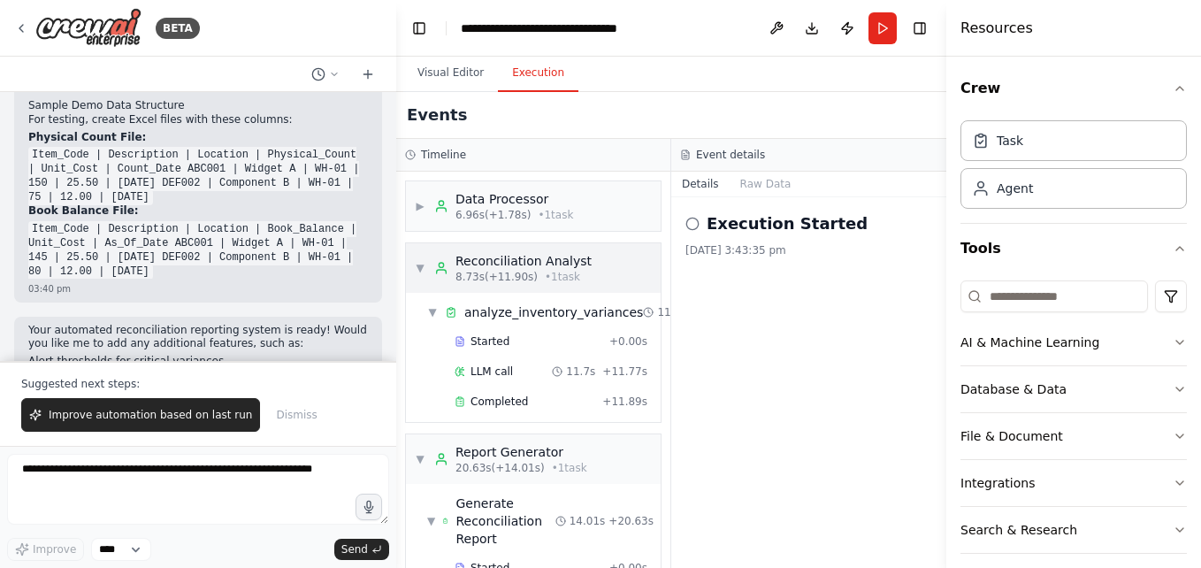
click at [502, 277] on span "8.73s (+11.90s)" at bounding box center [496, 277] width 82 height 14
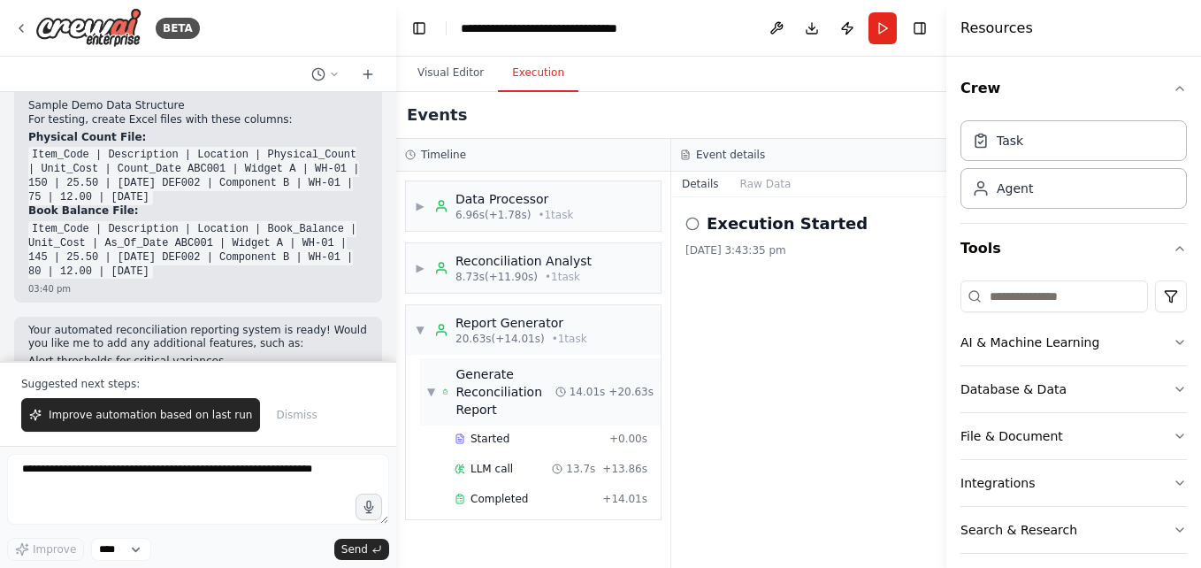
click at [507, 385] on div "Generate Reconciliation Report" at bounding box center [504, 391] width 99 height 53
click at [692, 228] on icon at bounding box center [692, 224] width 14 height 14
click at [586, 149] on div "Timeline" at bounding box center [533, 155] width 256 height 14
click at [894, 32] on button "Run" at bounding box center [882, 28] width 28 height 32
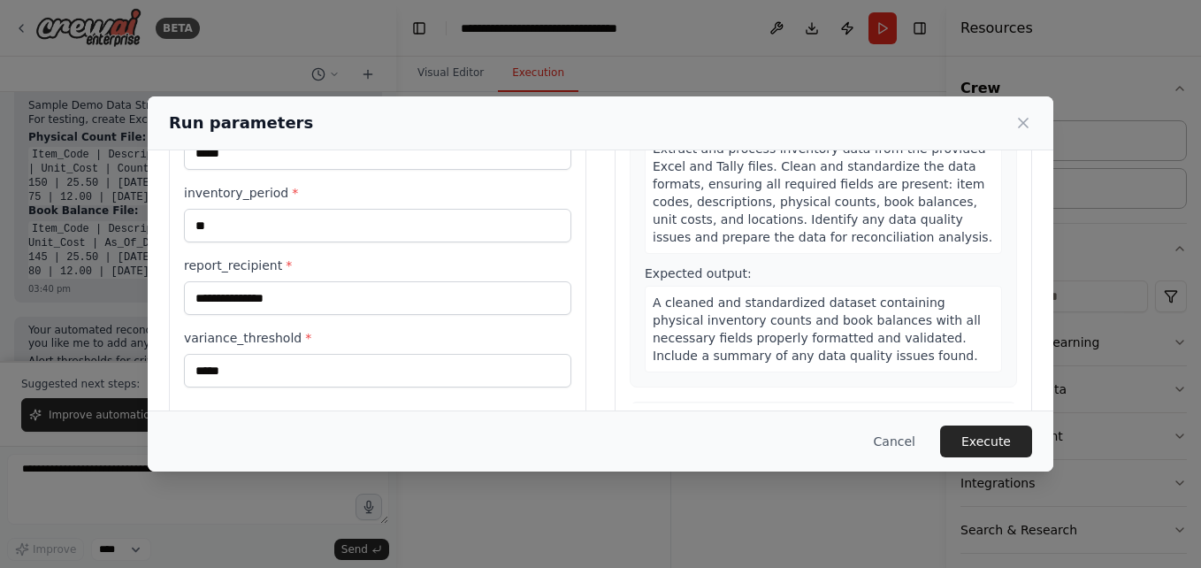
scroll to position [202, 0]
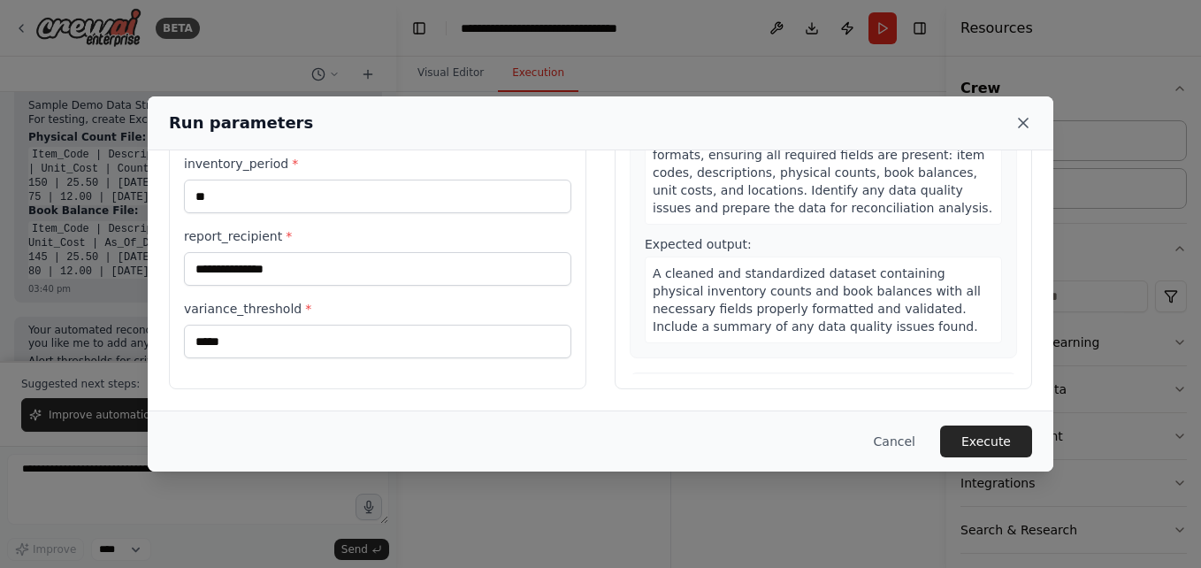
click at [1030, 123] on icon at bounding box center [1023, 123] width 18 height 18
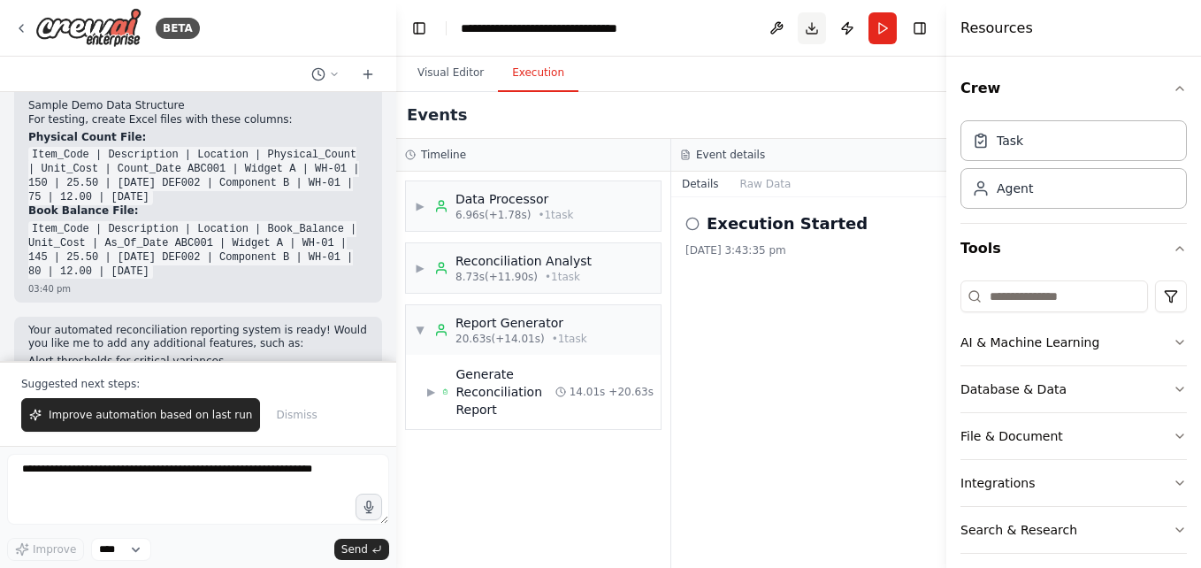
click at [801, 36] on button "Download" at bounding box center [811, 28] width 28 height 32
